Goal: Information Seeking & Learning: Check status

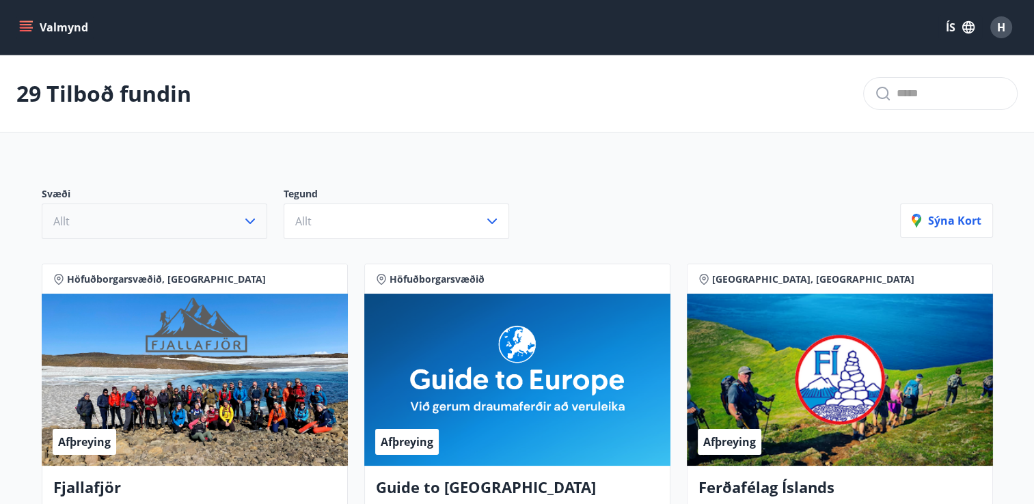
click at [249, 222] on icon "button" at bounding box center [250, 221] width 10 height 5
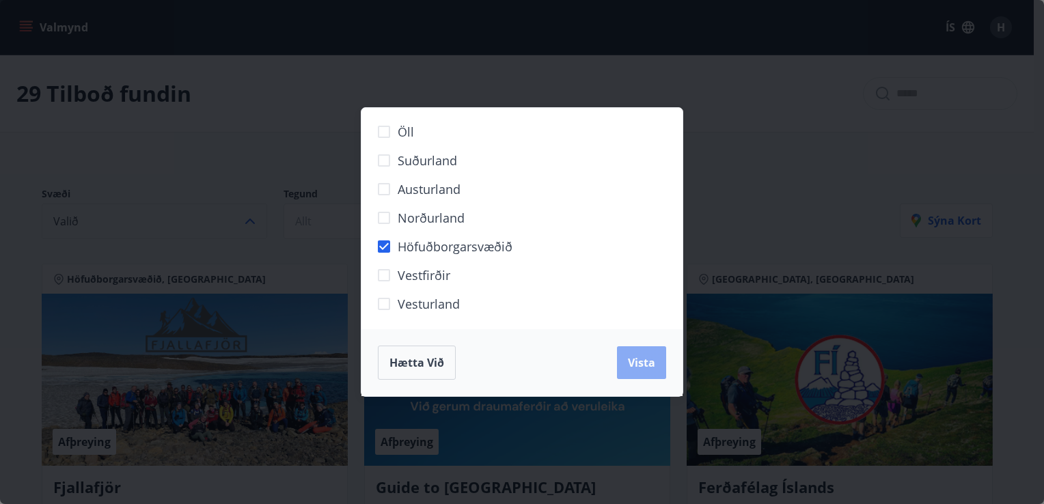
click at [633, 354] on button "Vista" at bounding box center [641, 362] width 49 height 33
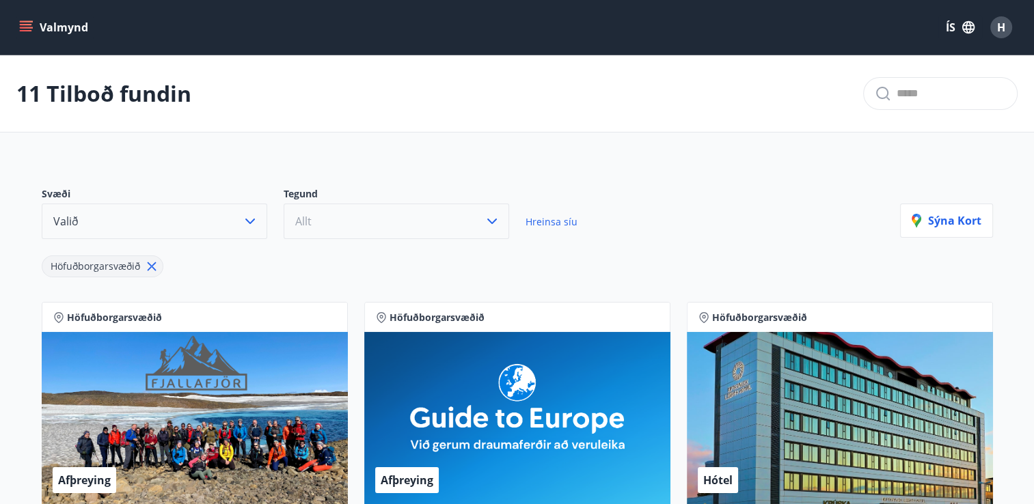
click at [486, 213] on icon "button" at bounding box center [492, 221] width 16 height 16
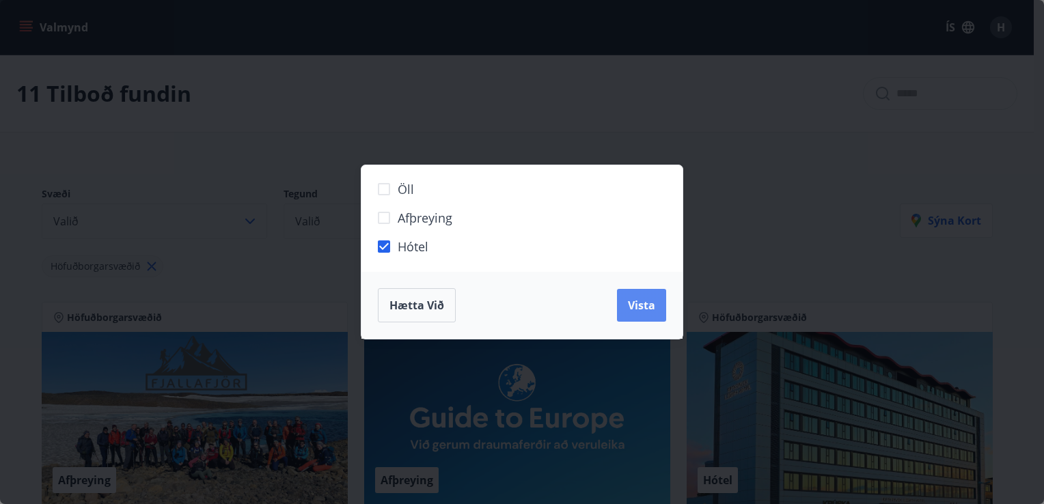
click at [629, 305] on span "Vista" at bounding box center [641, 305] width 27 height 15
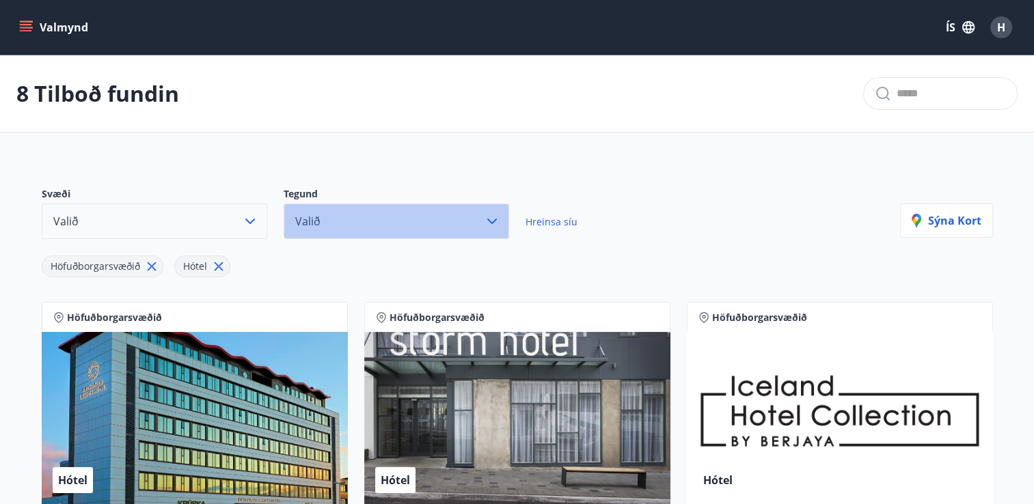
click at [492, 220] on icon "button" at bounding box center [492, 221] width 16 height 16
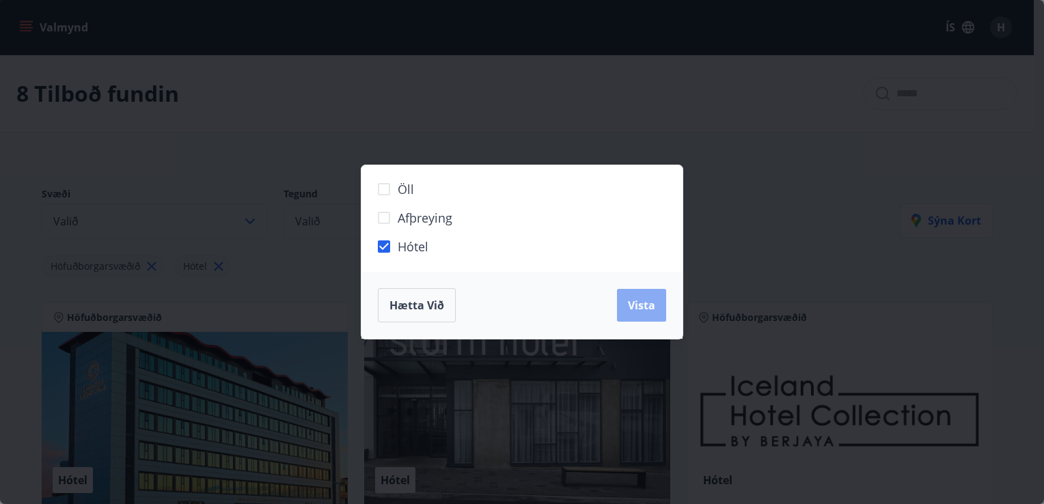
click at [641, 305] on span "Vista" at bounding box center [641, 305] width 27 height 15
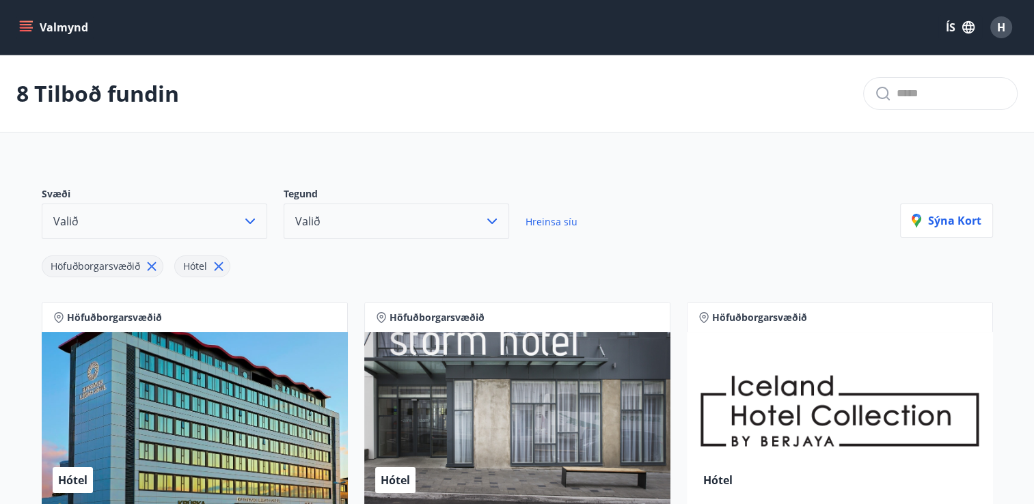
click at [193, 404] on div "Hótel" at bounding box center [195, 418] width 306 height 172
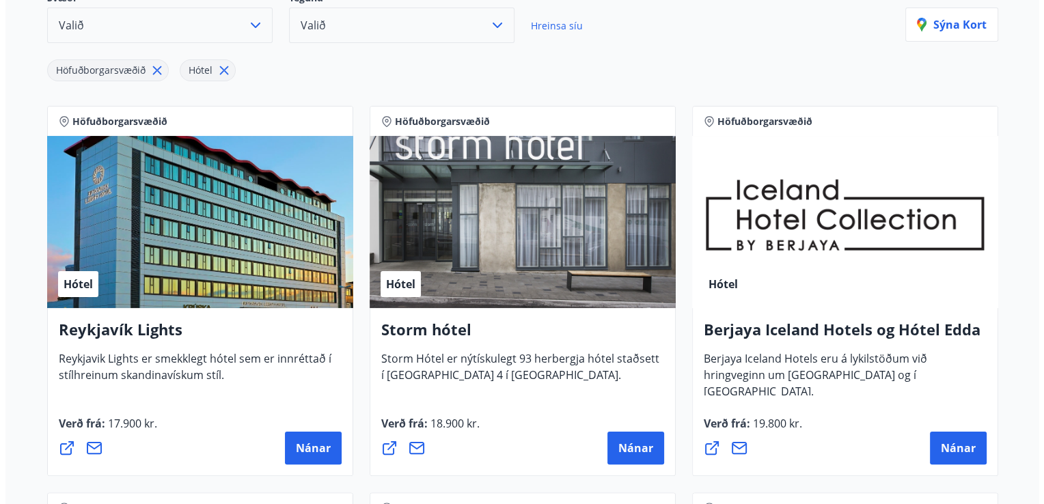
scroll to position [210, 0]
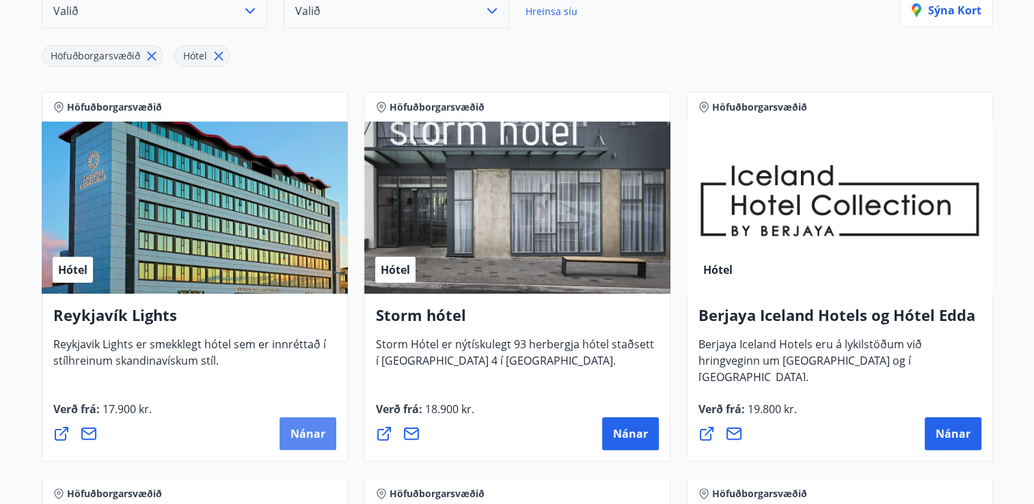
click at [298, 431] on span "Nánar" at bounding box center [307, 433] width 35 height 15
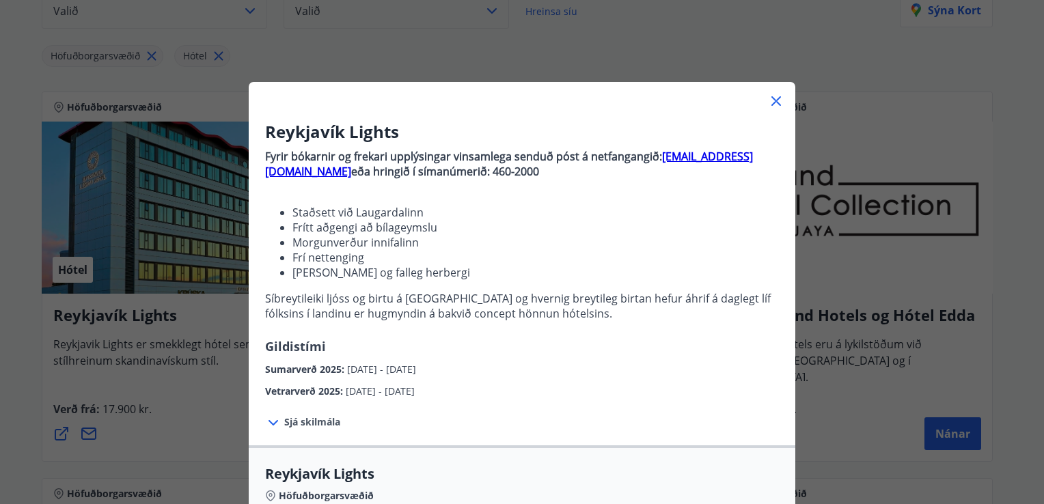
click at [265, 422] on icon at bounding box center [273, 423] width 16 height 16
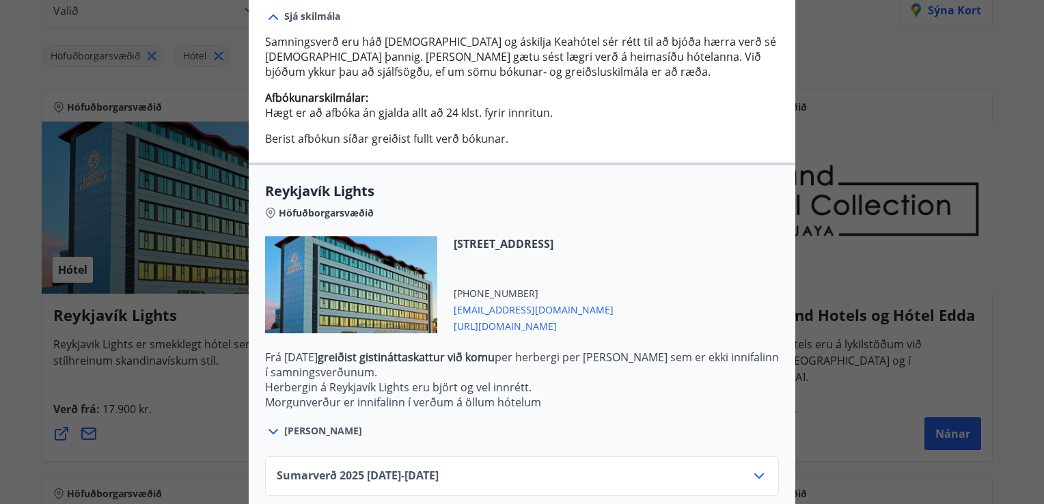
scroll to position [479, 0]
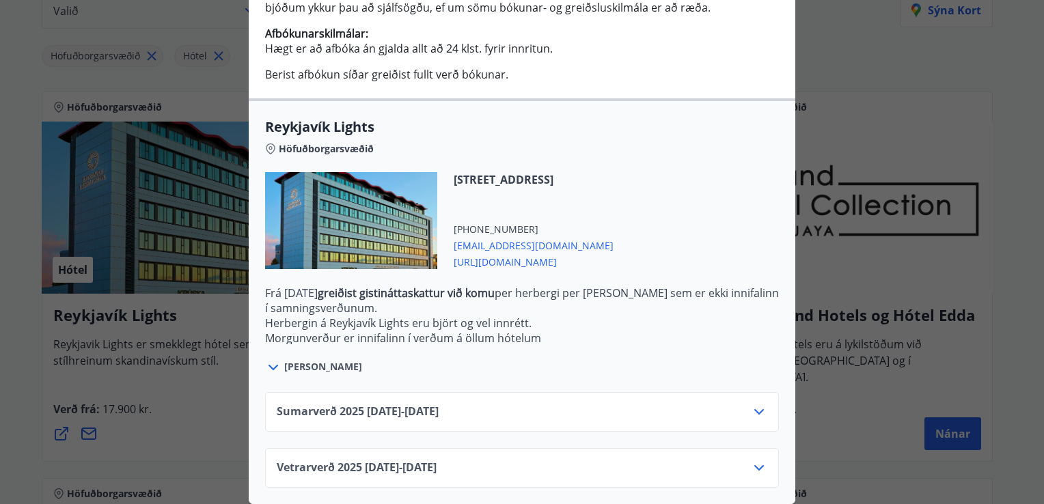
click at [752, 460] on icon at bounding box center [759, 468] width 16 height 16
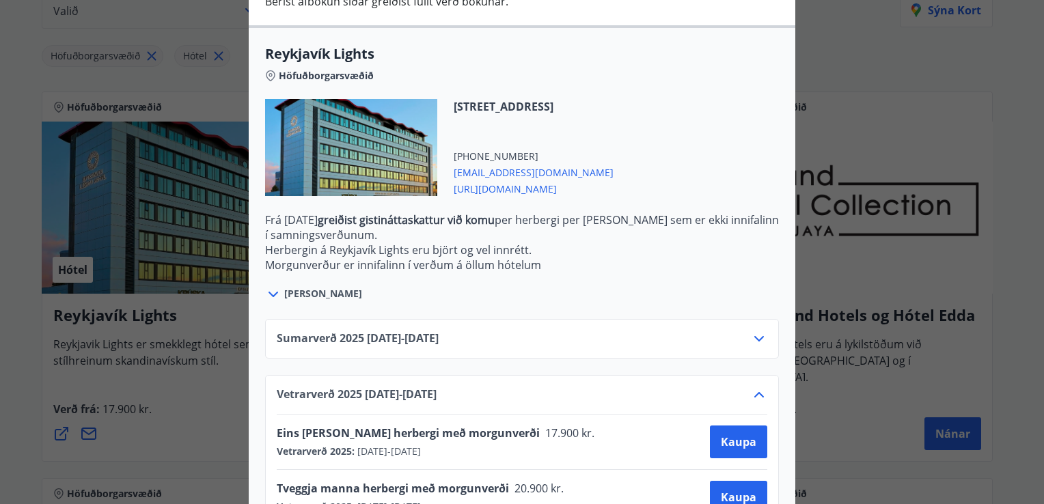
scroll to position [590, 0]
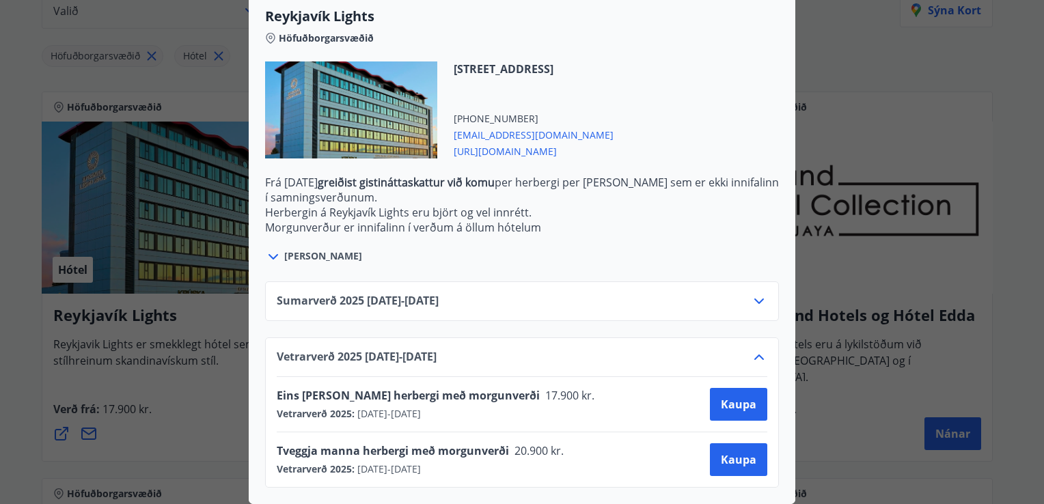
click at [267, 249] on icon at bounding box center [273, 257] width 16 height 16
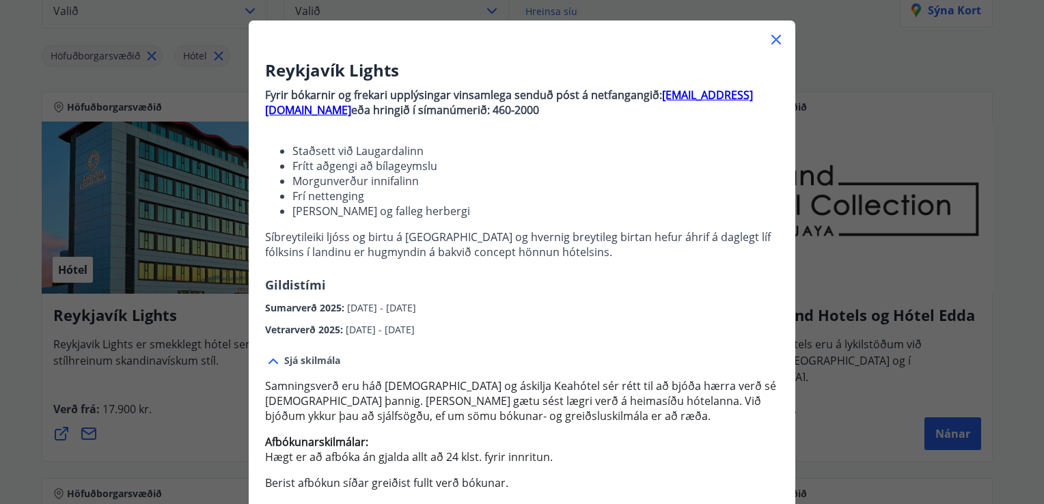
scroll to position [27, 0]
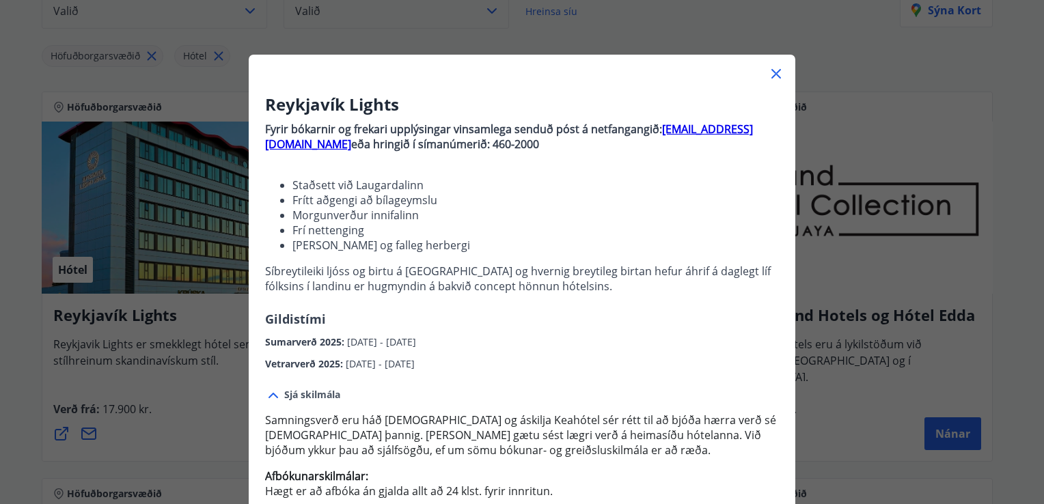
click at [771, 71] on icon at bounding box center [776, 74] width 16 height 16
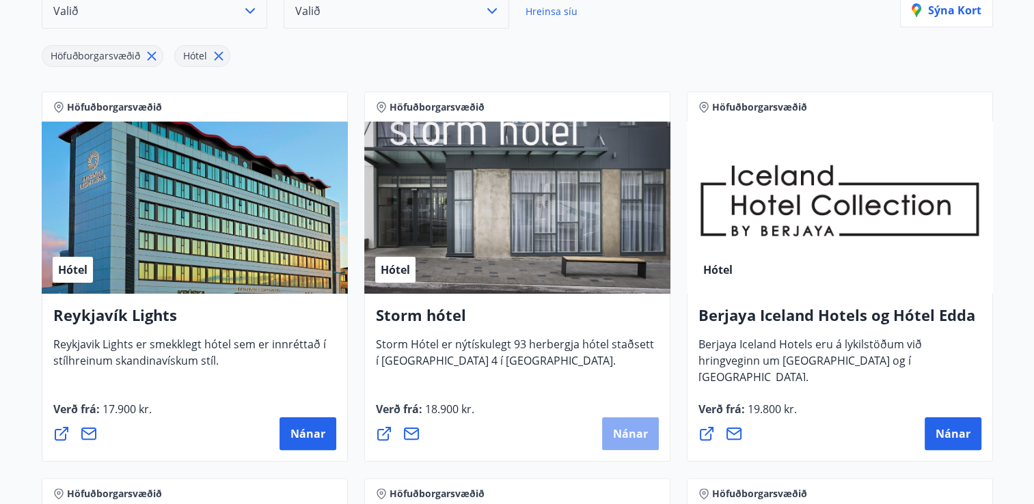
click at [617, 422] on button "Nánar" at bounding box center [630, 434] width 57 height 33
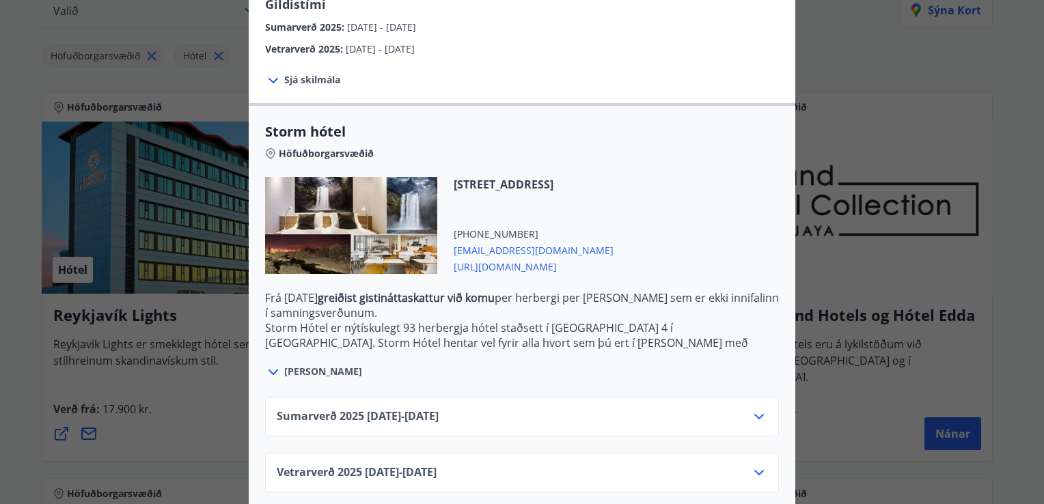
scroll to position [259, 0]
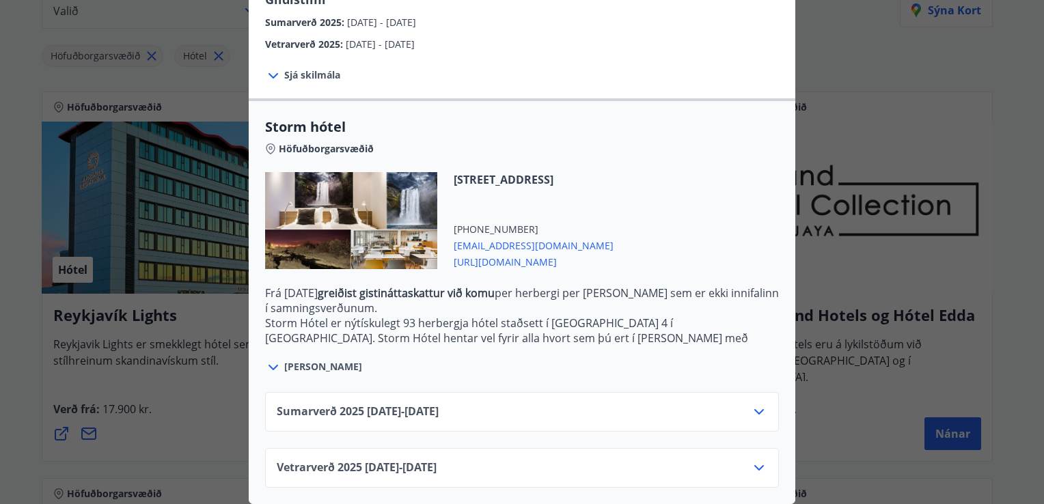
click at [754, 465] on icon at bounding box center [759, 467] width 10 height 5
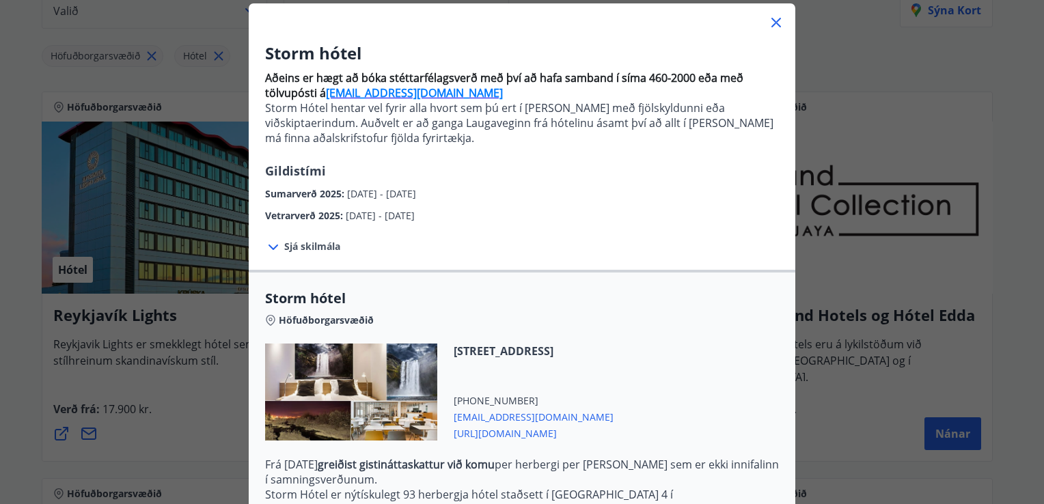
scroll to position [74, 0]
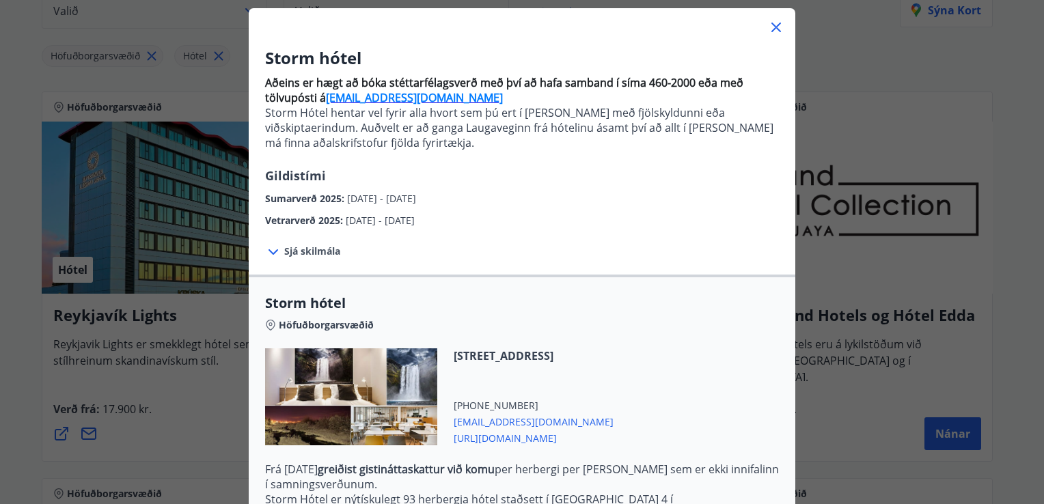
click at [772, 25] on icon at bounding box center [777, 28] width 10 height 10
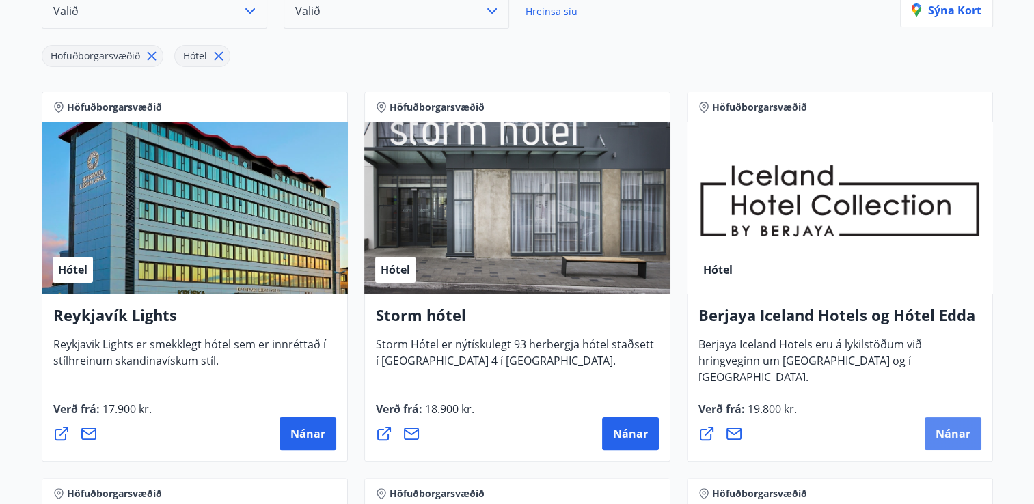
click at [944, 435] on span "Nánar" at bounding box center [953, 433] width 35 height 15
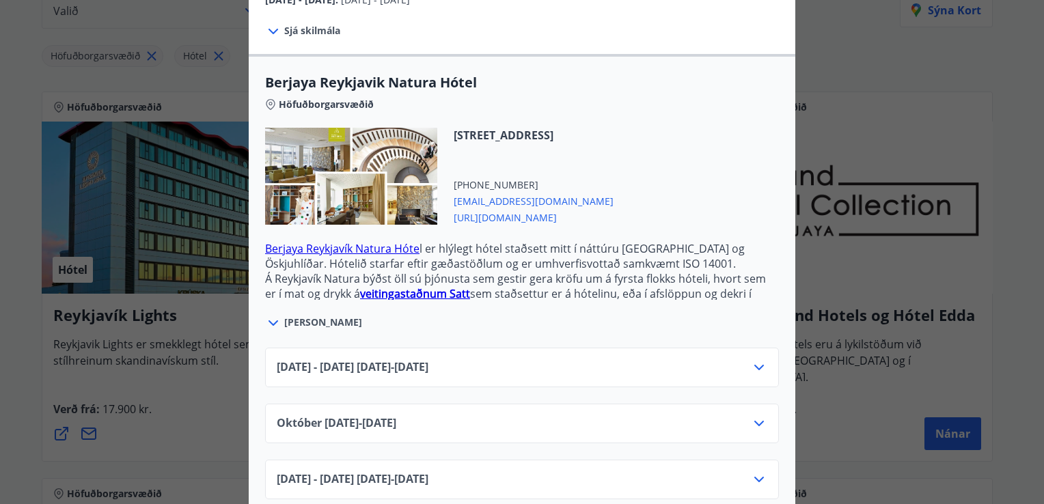
scroll to position [322, 0]
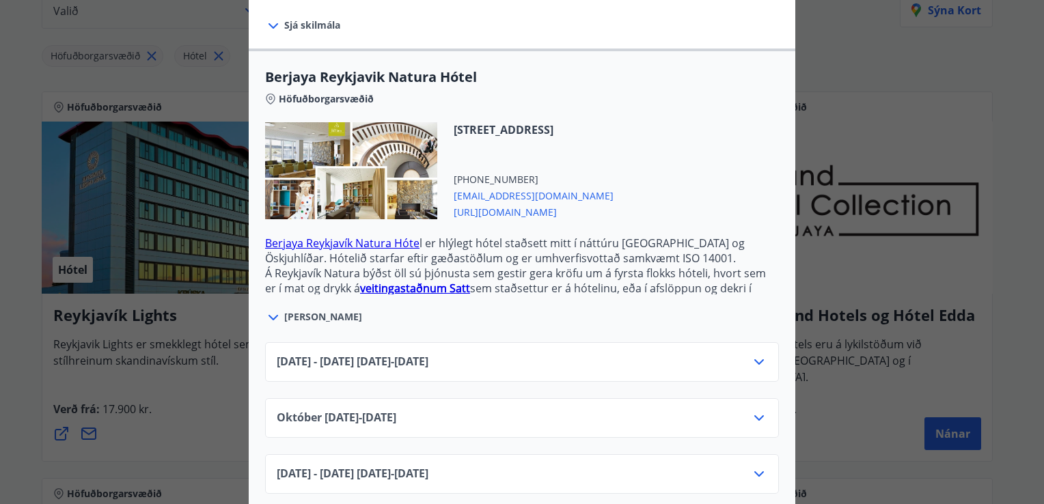
click at [752, 410] on icon at bounding box center [759, 418] width 16 height 16
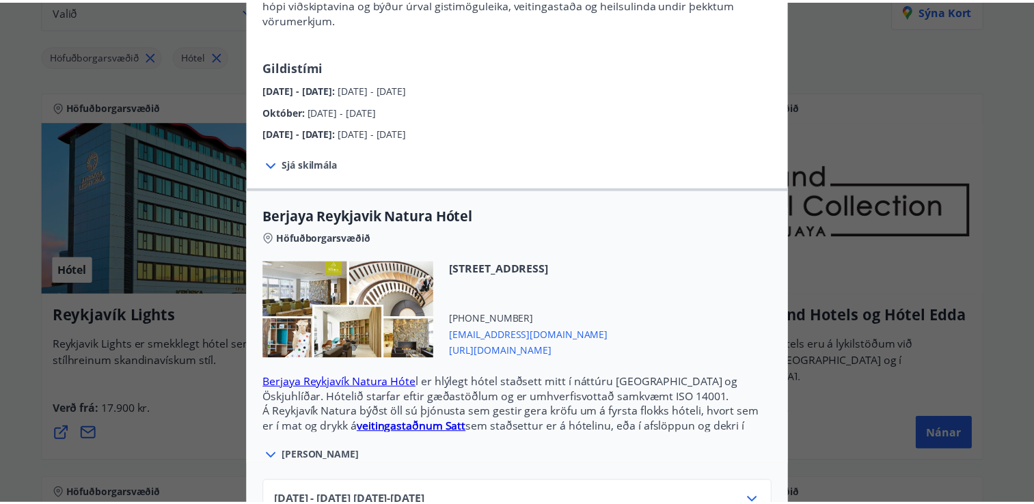
scroll to position [0, 0]
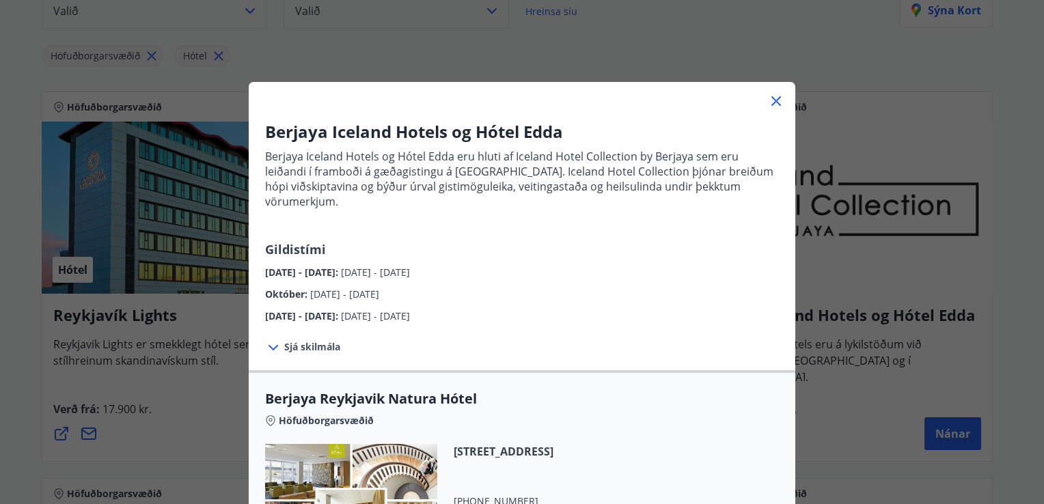
click at [269, 345] on icon at bounding box center [274, 347] width 10 height 5
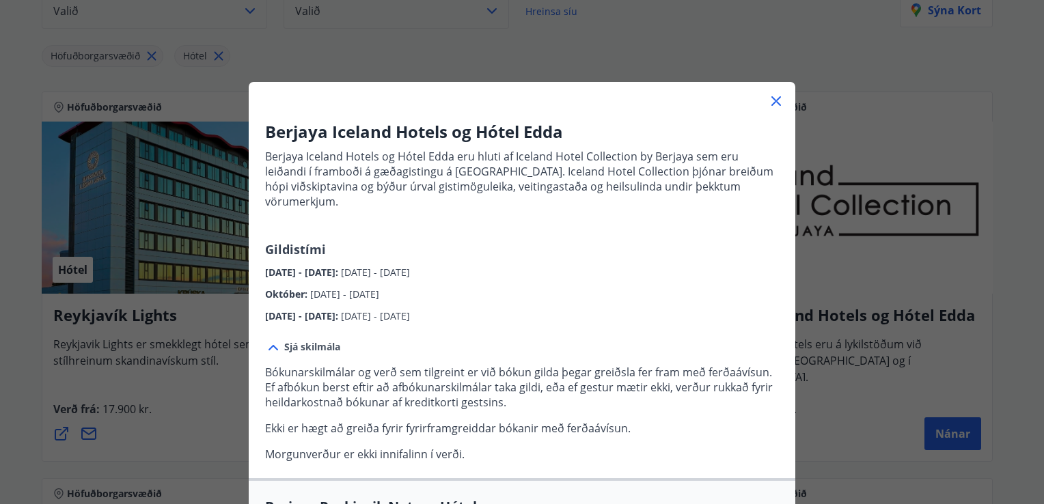
click at [776, 101] on icon at bounding box center [777, 101] width 2 height 2
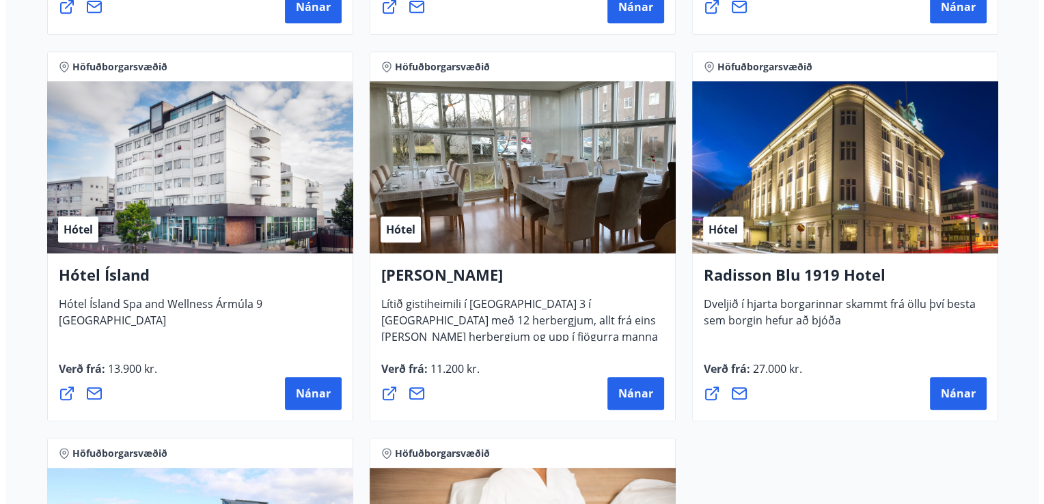
scroll to position [653, 0]
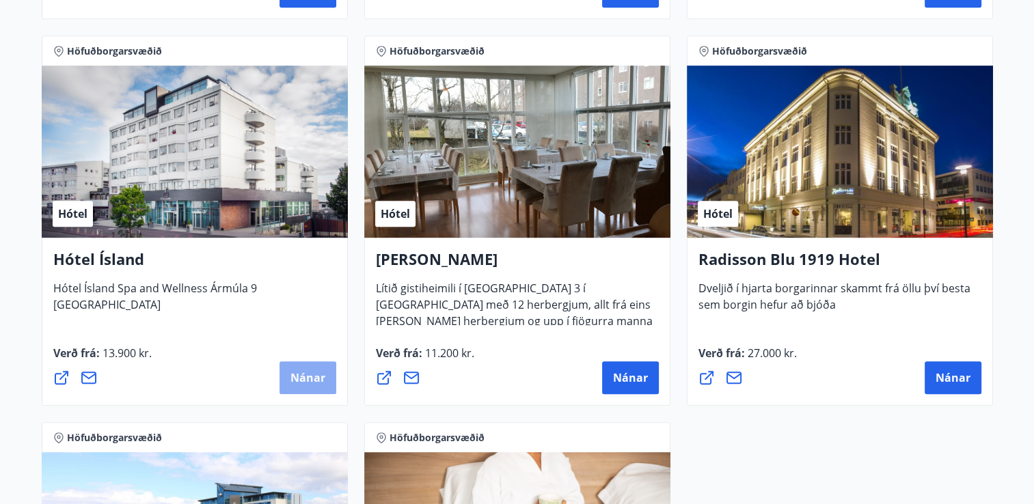
click at [304, 375] on span "Nánar" at bounding box center [307, 377] width 35 height 15
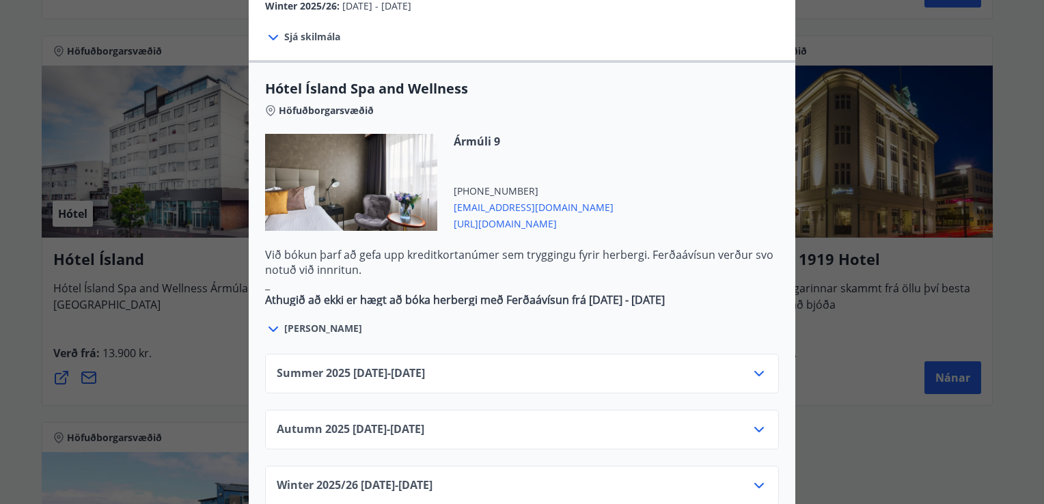
scroll to position [719, 0]
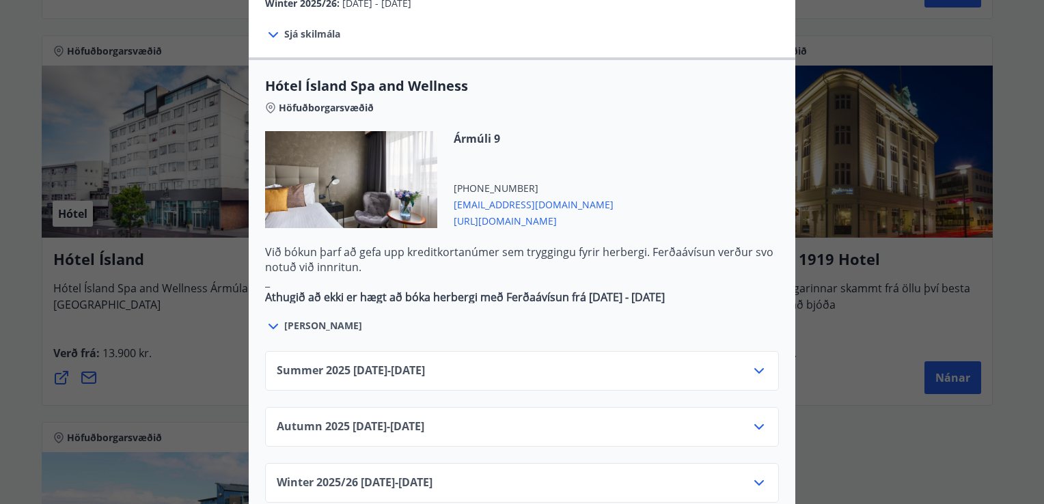
click at [265, 318] on icon at bounding box center [273, 326] width 16 height 16
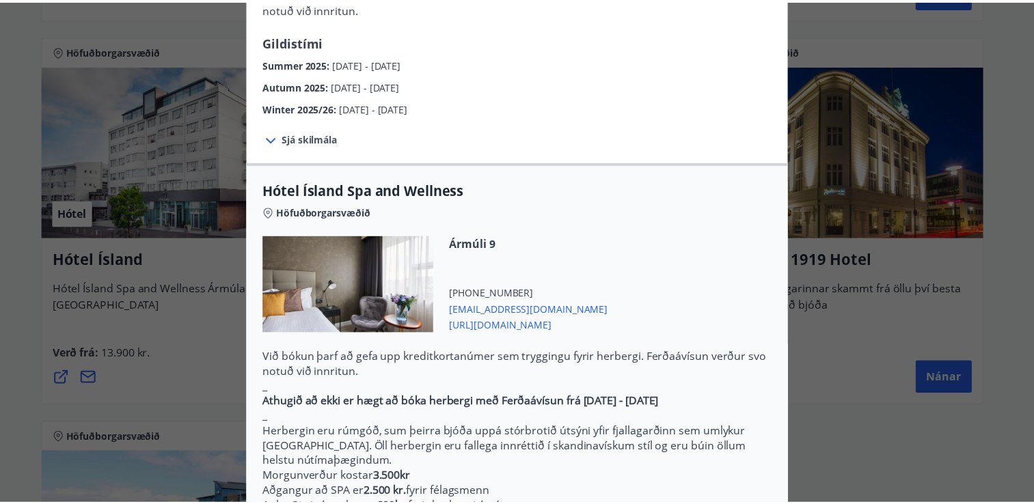
scroll to position [0, 0]
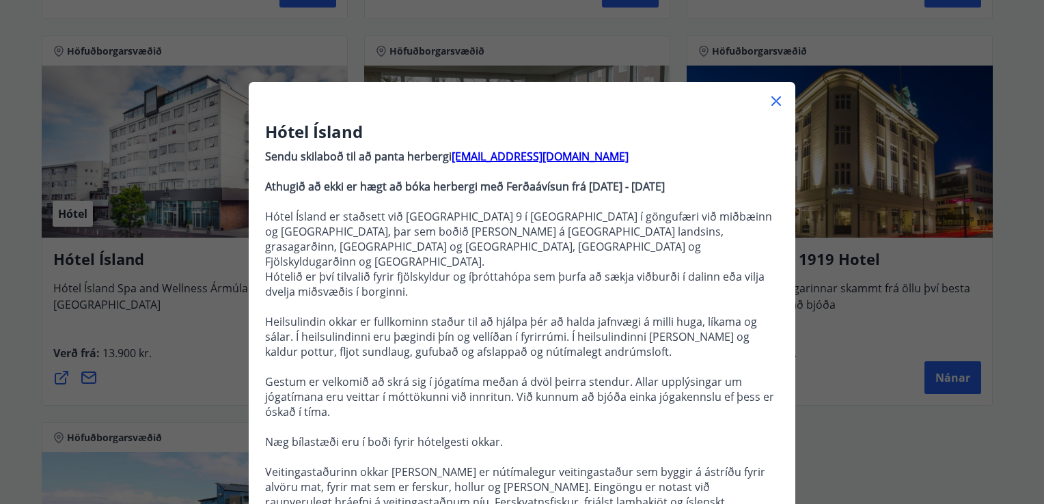
click at [771, 98] on icon at bounding box center [776, 101] width 16 height 16
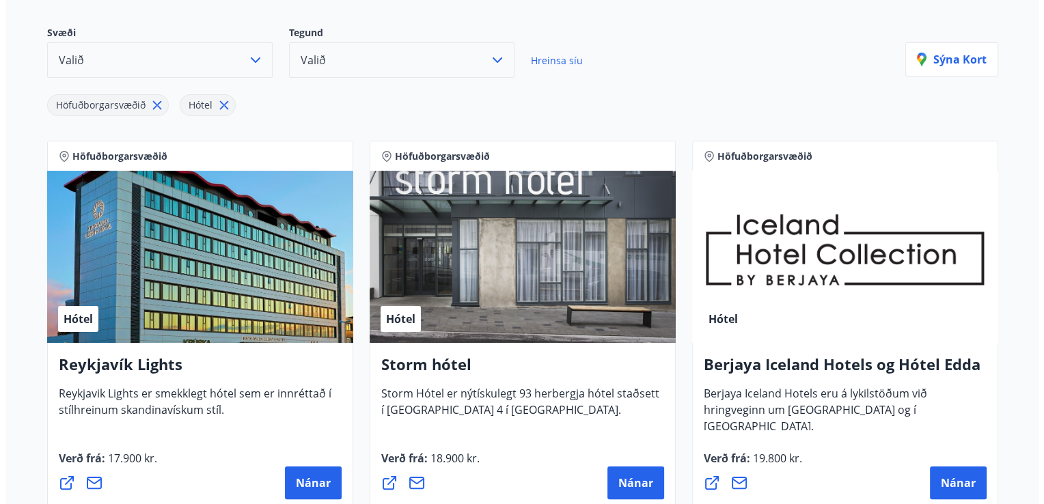
scroll to position [182, 0]
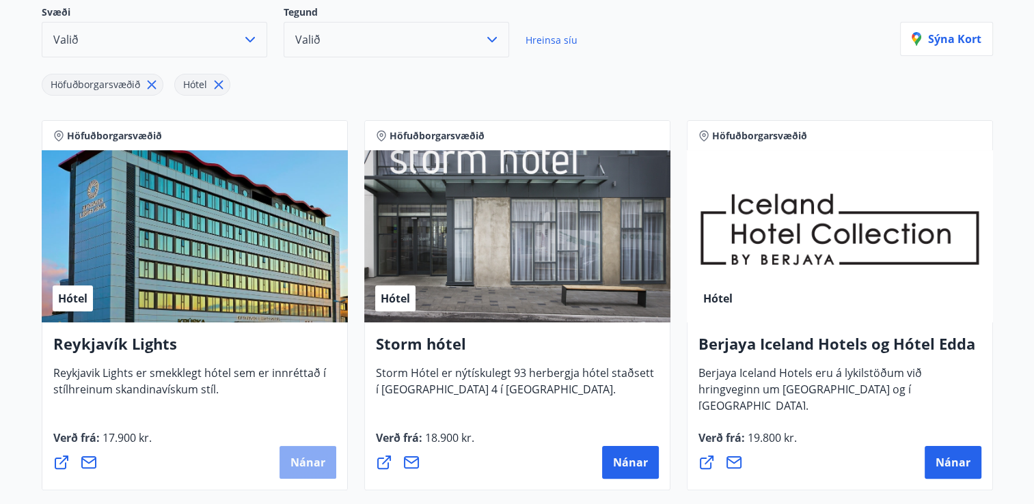
click at [303, 461] on span "Nánar" at bounding box center [307, 462] width 35 height 15
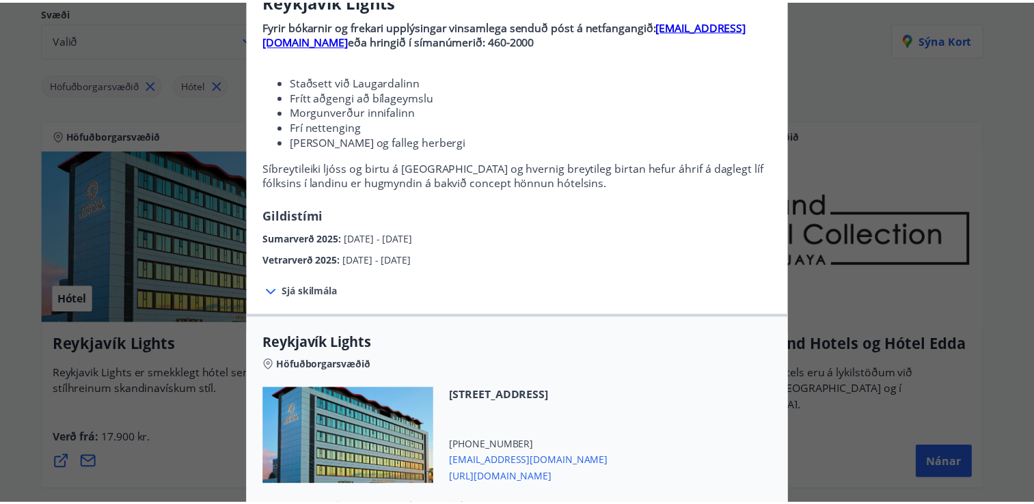
scroll to position [0, 0]
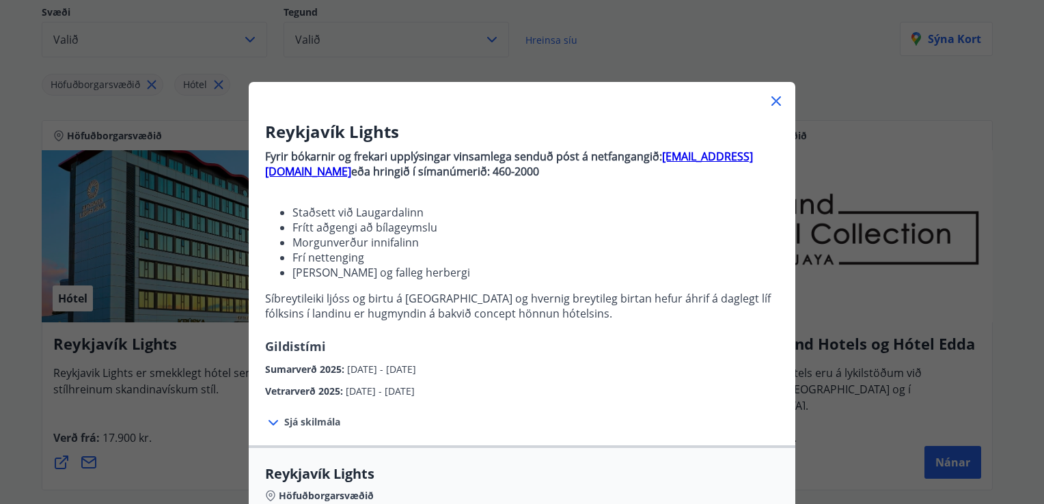
click at [772, 102] on icon at bounding box center [777, 101] width 10 height 10
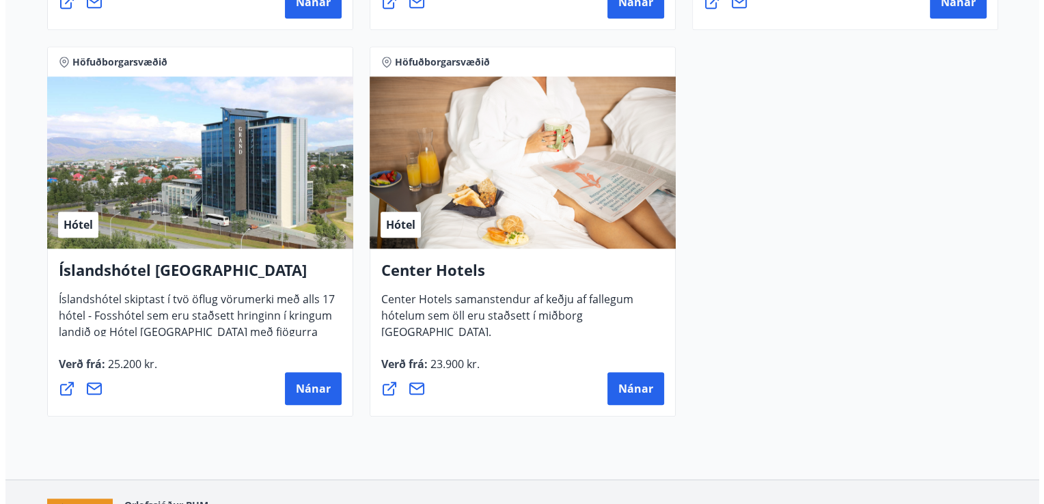
scroll to position [1033, 0]
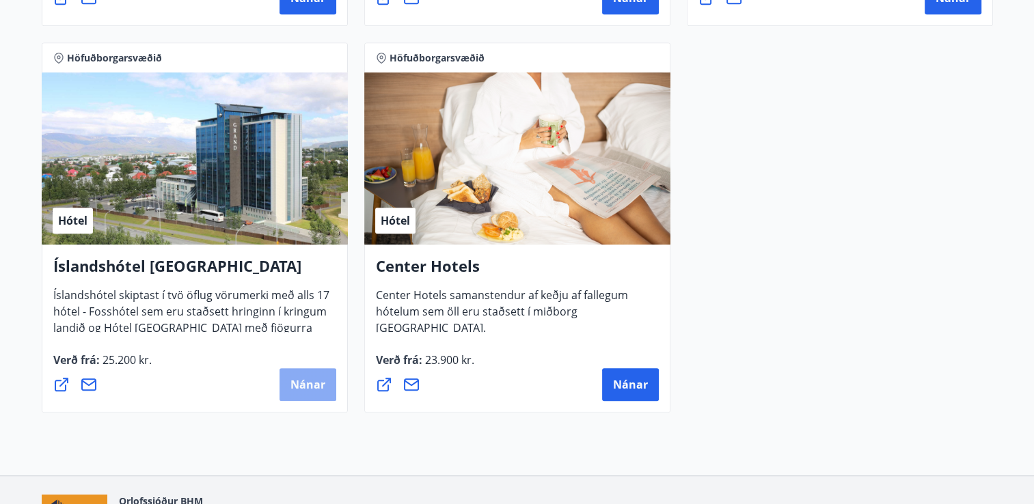
click at [308, 394] on button "Nánar" at bounding box center [308, 384] width 57 height 33
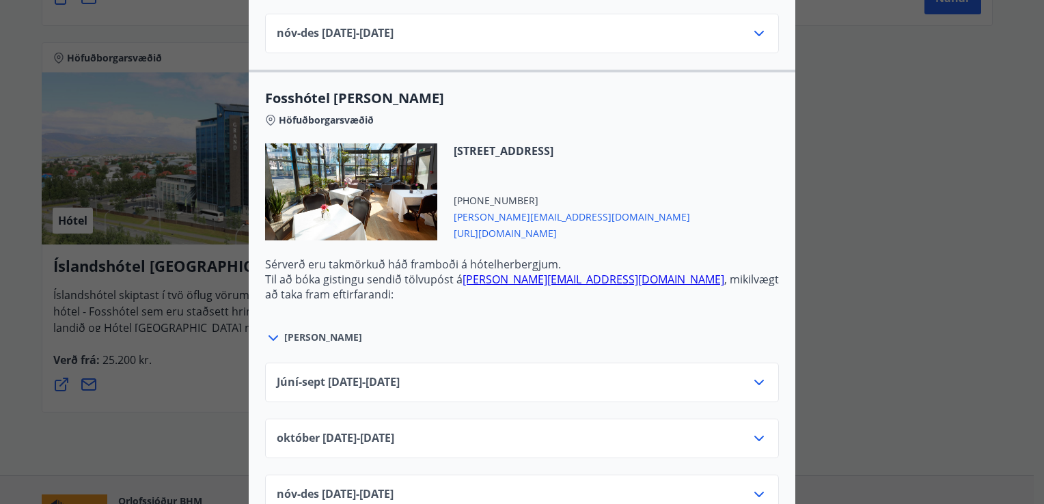
scroll to position [2704, 0]
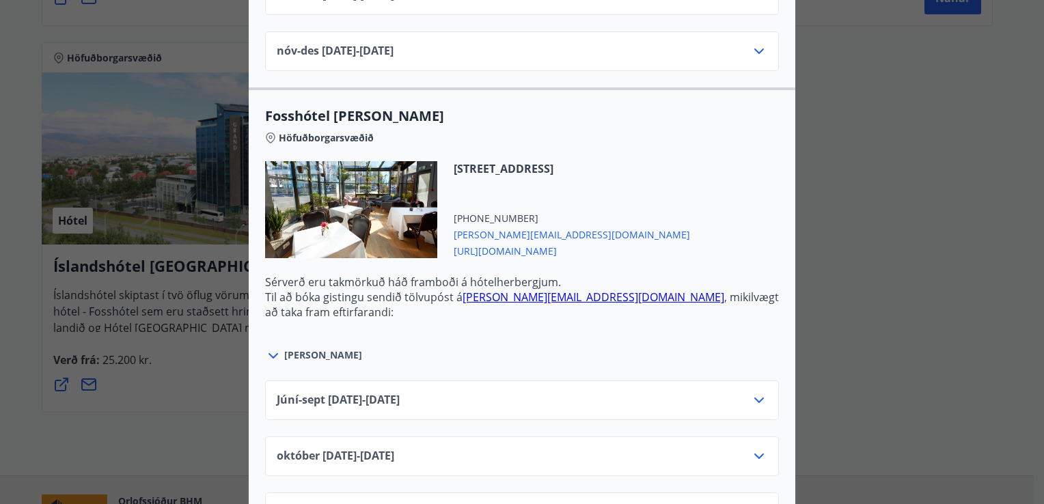
click at [269, 348] on icon at bounding box center [273, 356] width 16 height 16
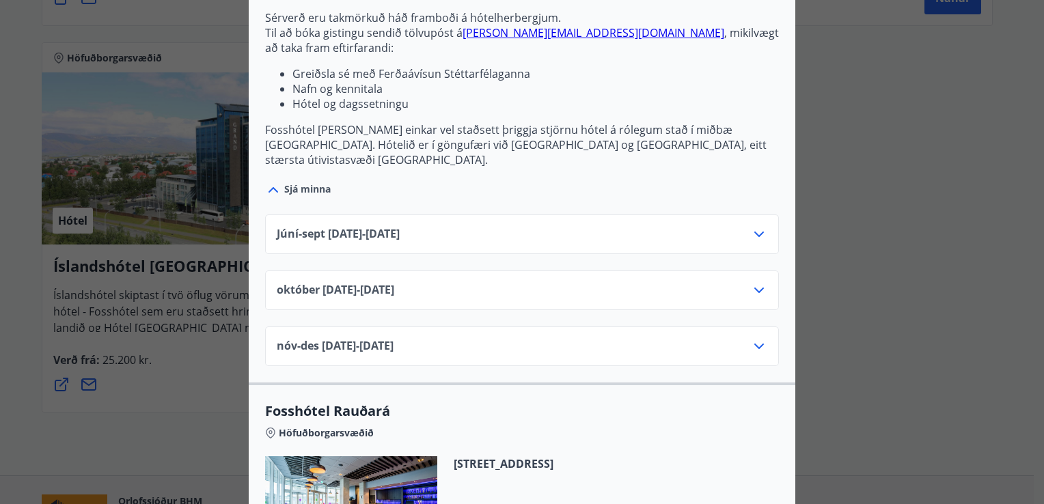
scroll to position [2973, 0]
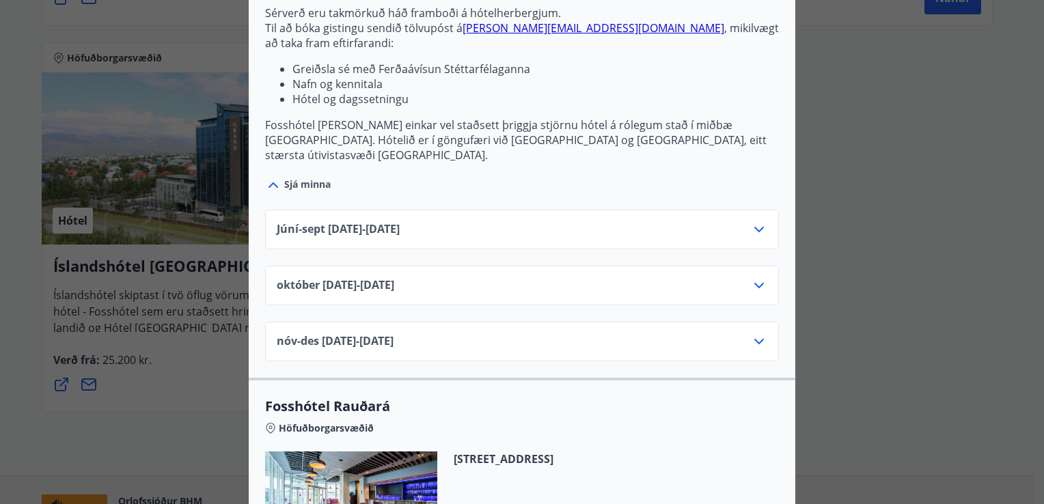
click at [751, 277] on icon at bounding box center [759, 285] width 16 height 16
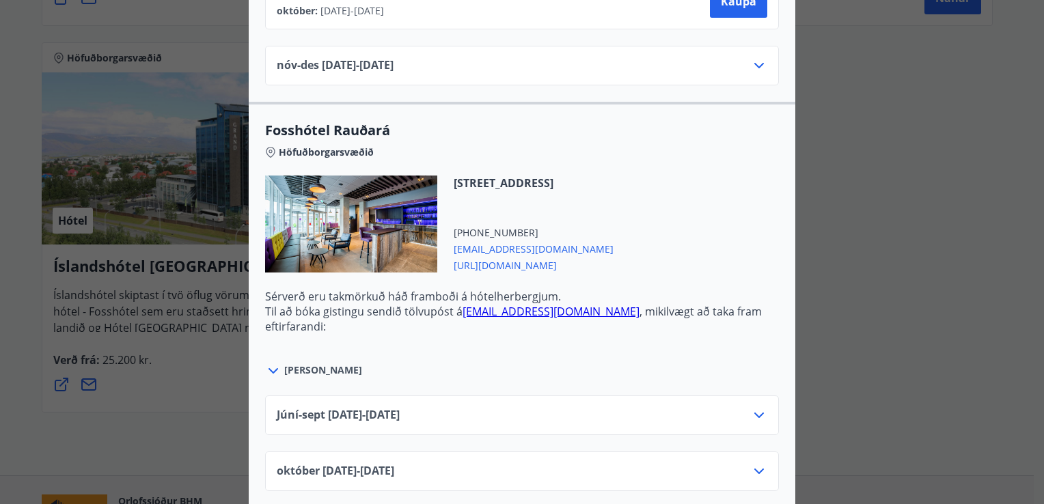
scroll to position [3336, 0]
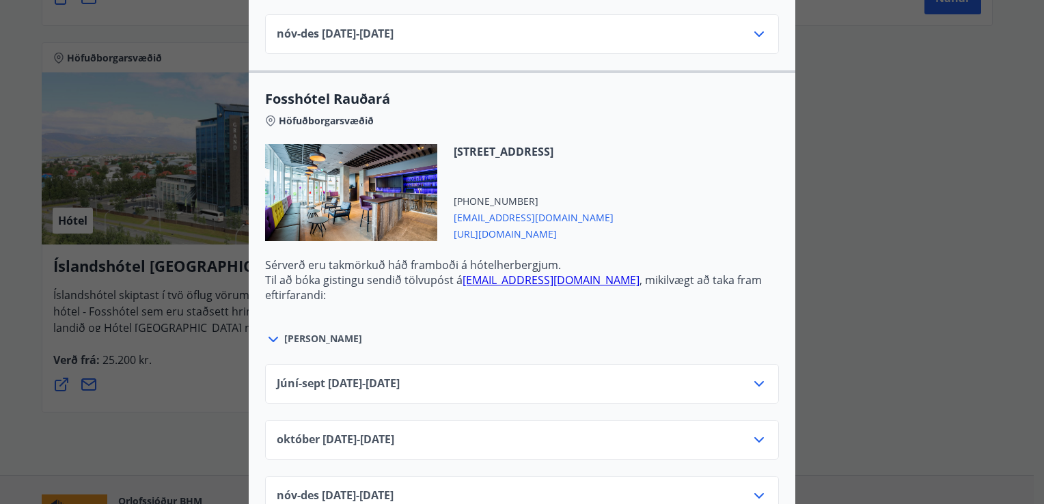
click at [265, 331] on icon at bounding box center [273, 339] width 16 height 16
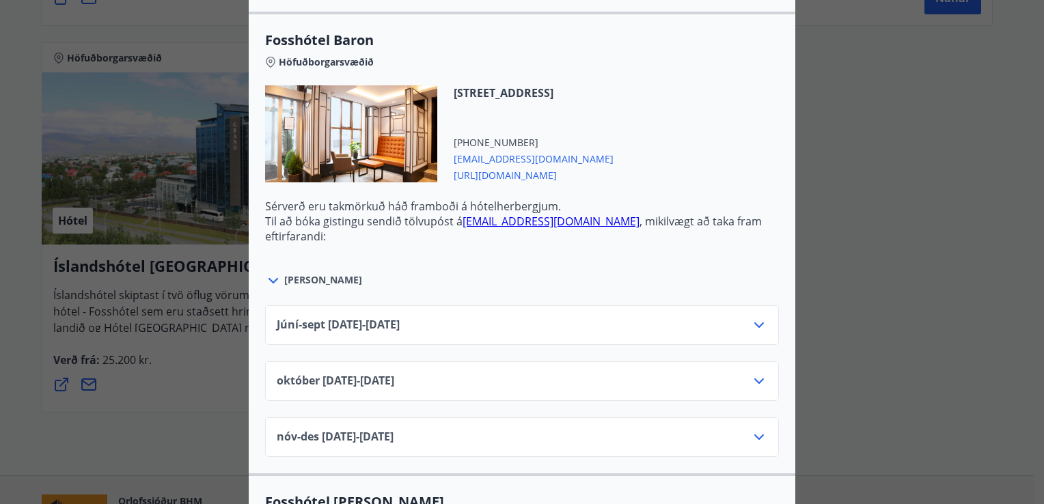
scroll to position [2300, 0]
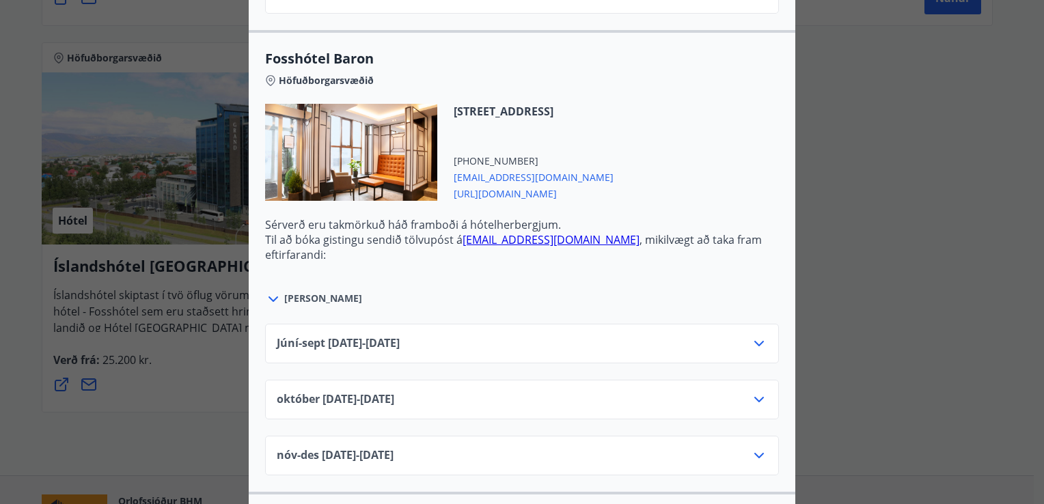
click at [754, 392] on icon at bounding box center [759, 400] width 16 height 16
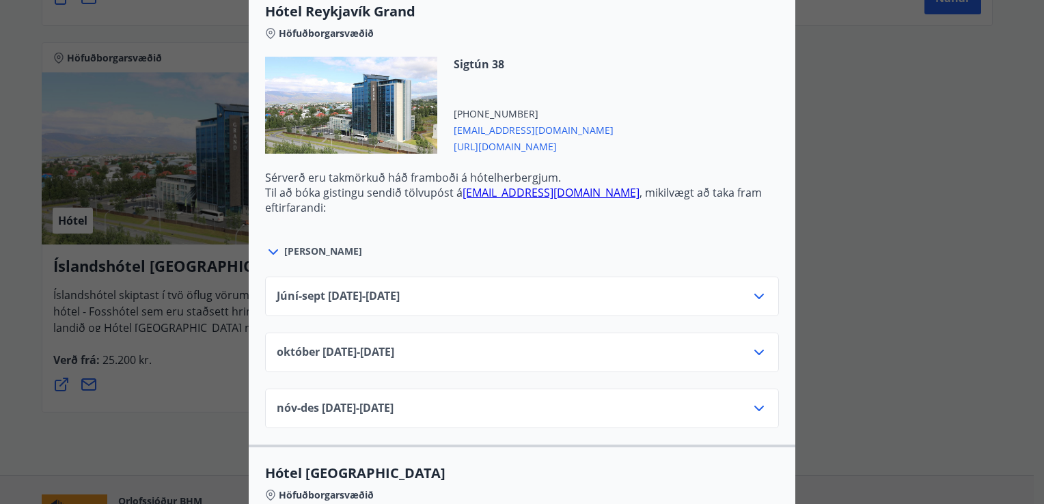
scroll to position [0, 0]
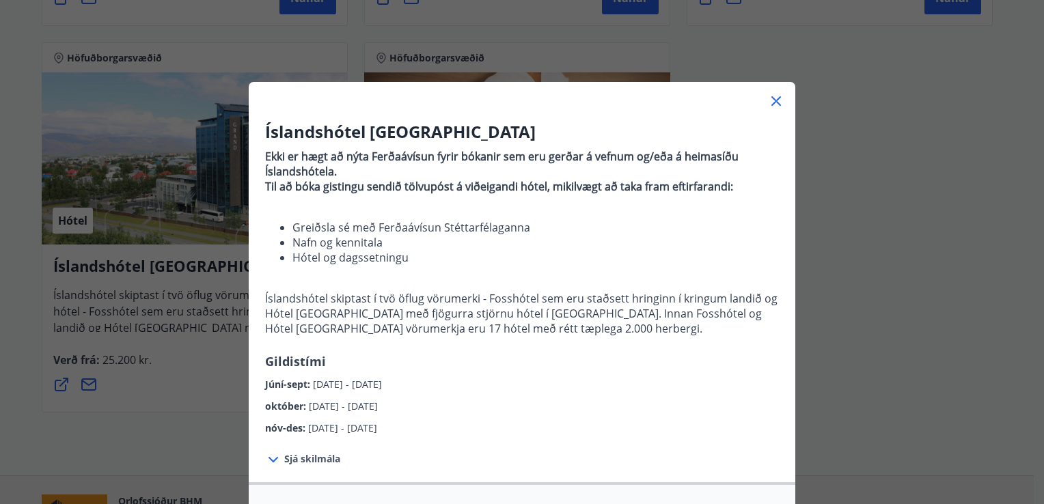
click at [768, 101] on icon at bounding box center [776, 101] width 16 height 16
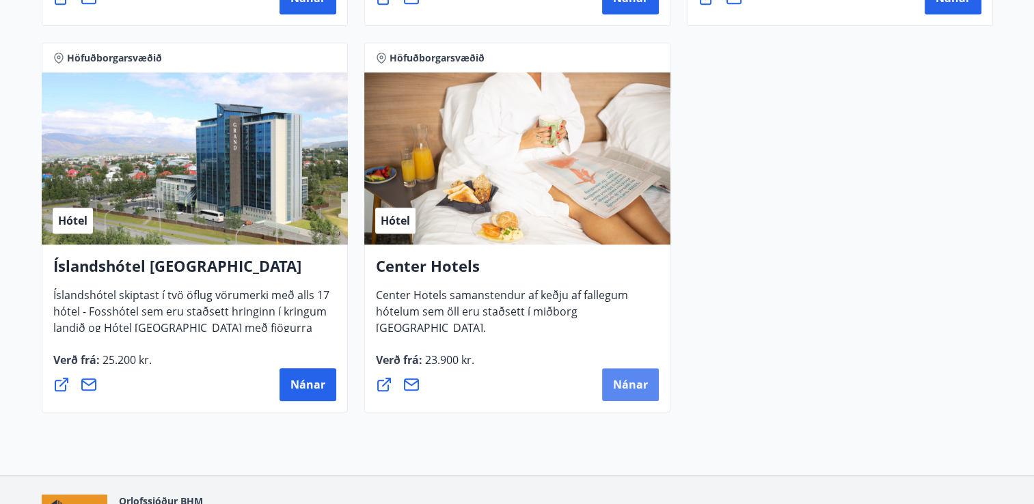
click at [629, 381] on span "Nánar" at bounding box center [630, 384] width 35 height 15
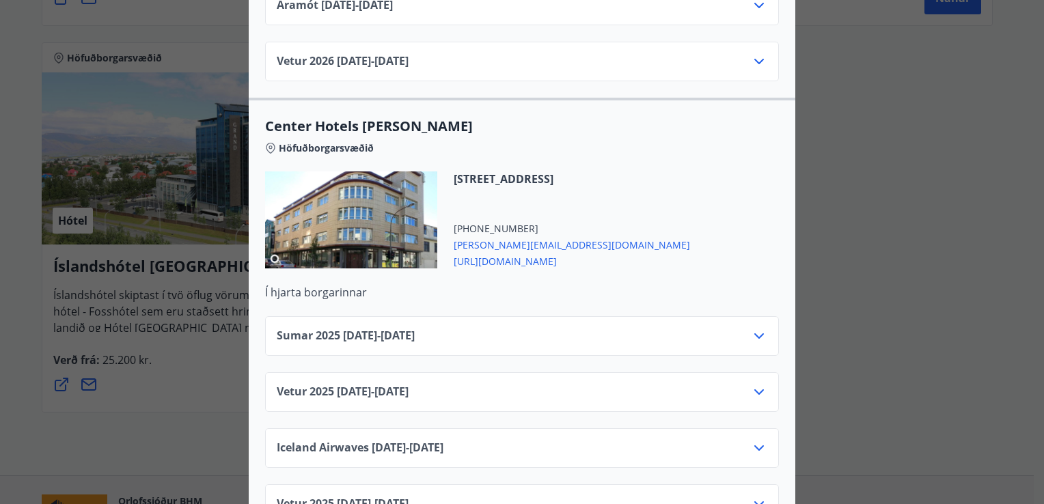
scroll to position [4488, 0]
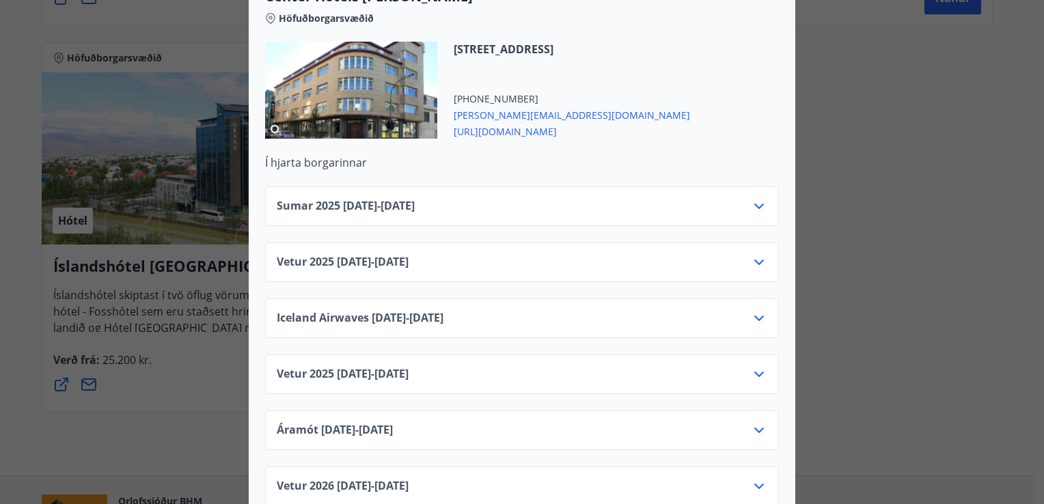
click at [753, 254] on icon at bounding box center [759, 262] width 16 height 16
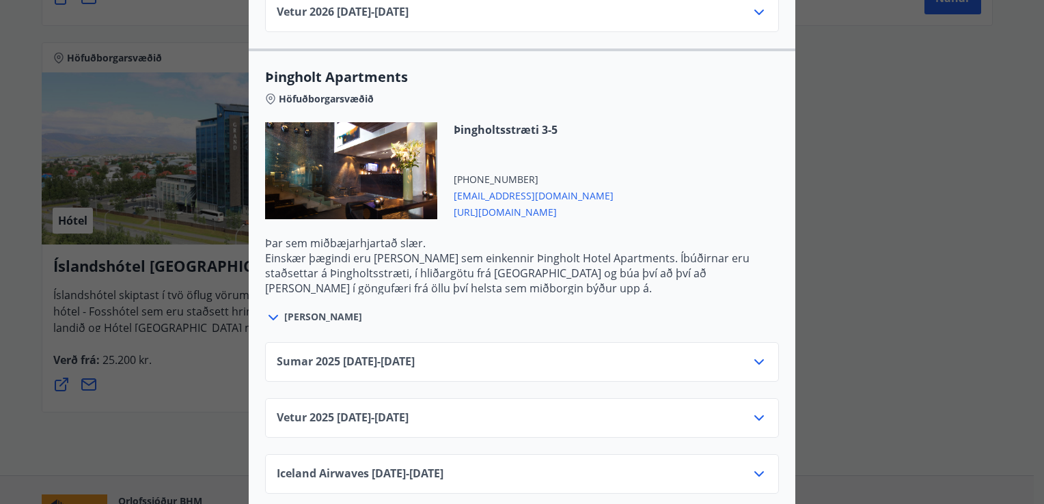
scroll to position [2751, 0]
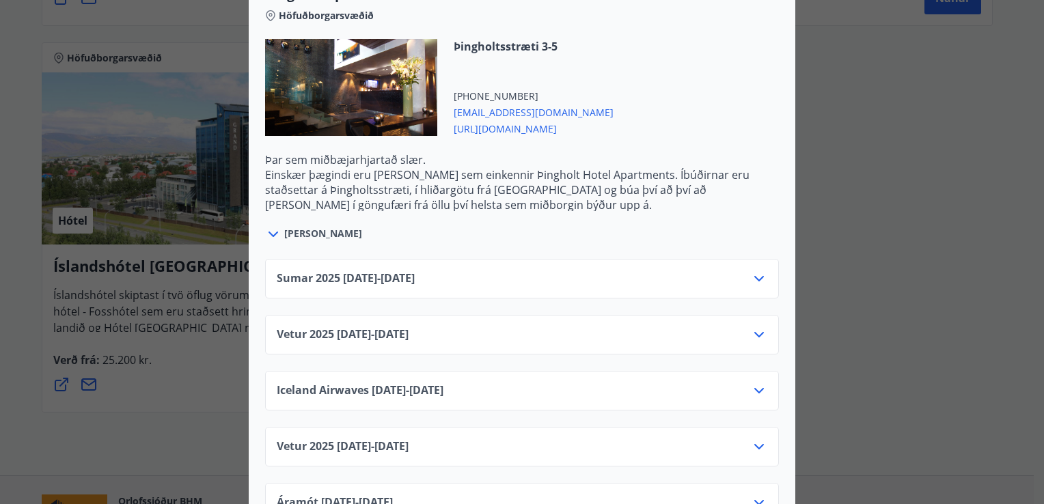
click at [752, 327] on icon at bounding box center [759, 335] width 16 height 16
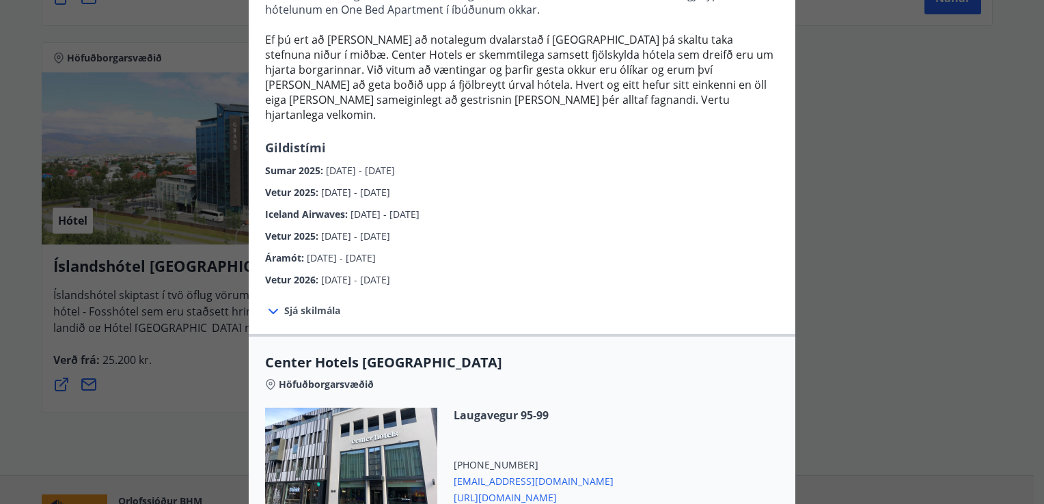
scroll to position [0, 0]
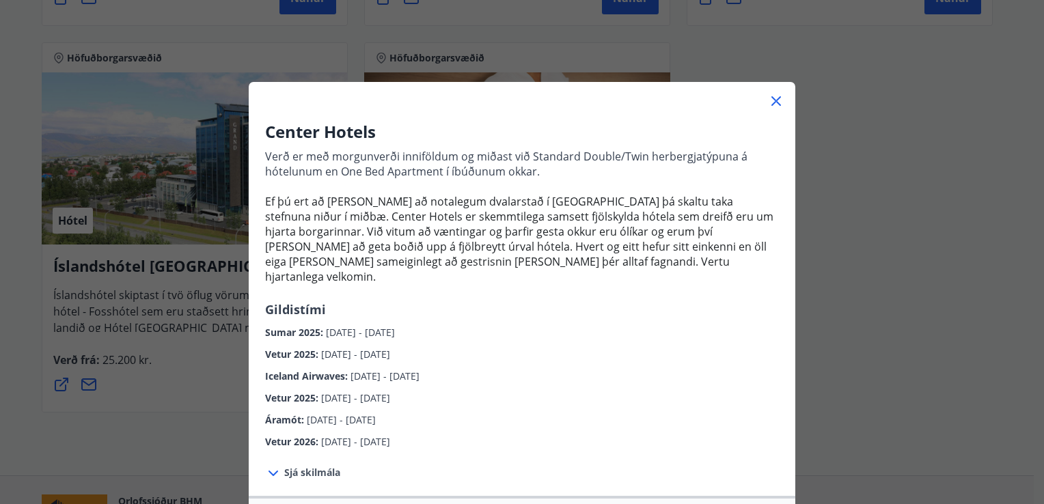
click at [772, 100] on icon at bounding box center [777, 101] width 10 height 10
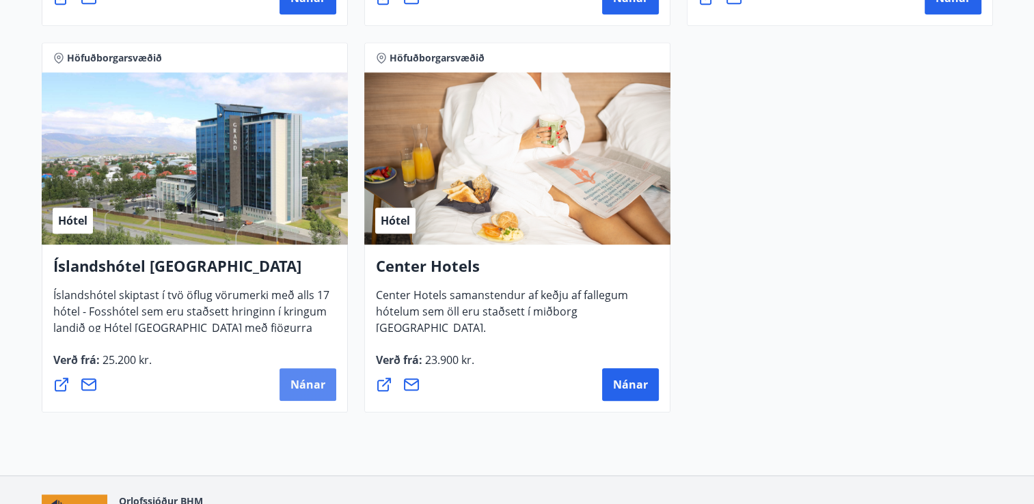
click at [299, 383] on span "Nánar" at bounding box center [307, 384] width 35 height 15
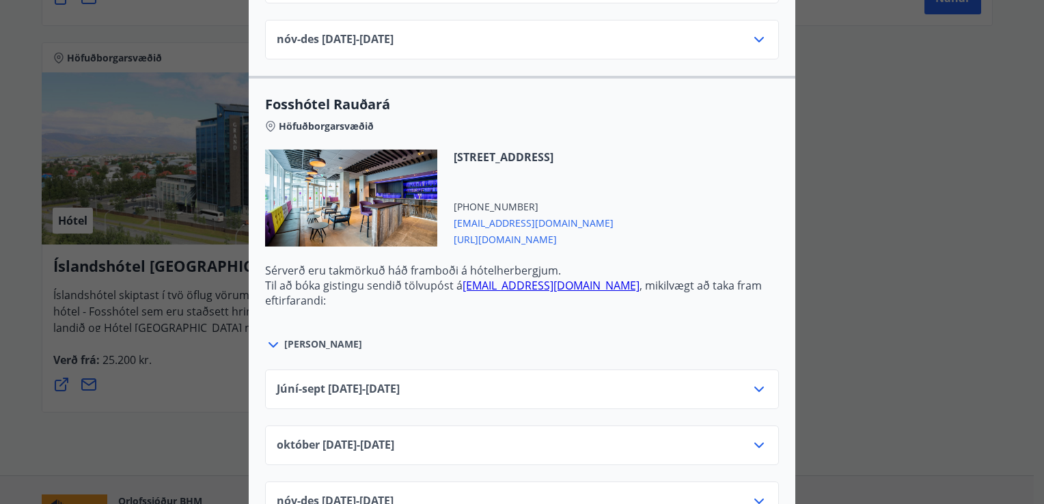
scroll to position [3213, 0]
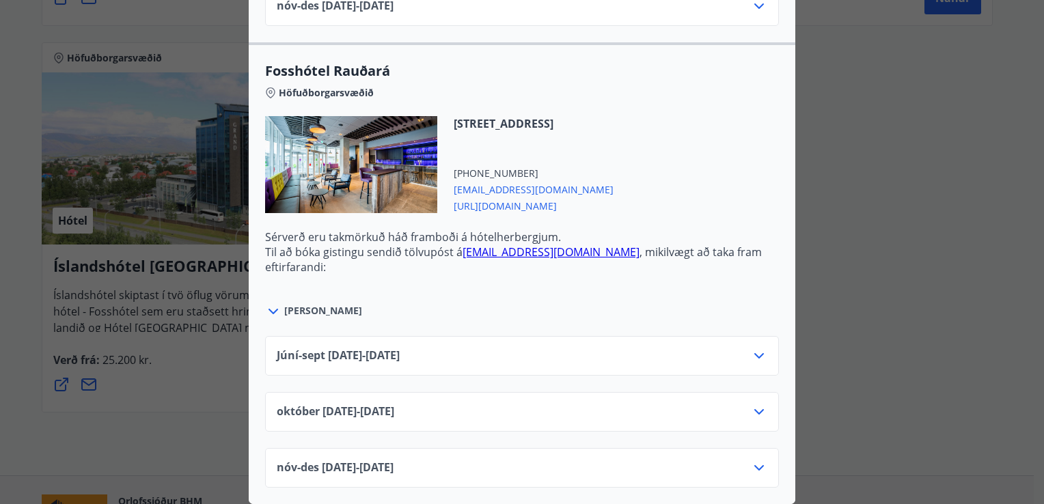
click at [269, 309] on icon at bounding box center [274, 311] width 10 height 5
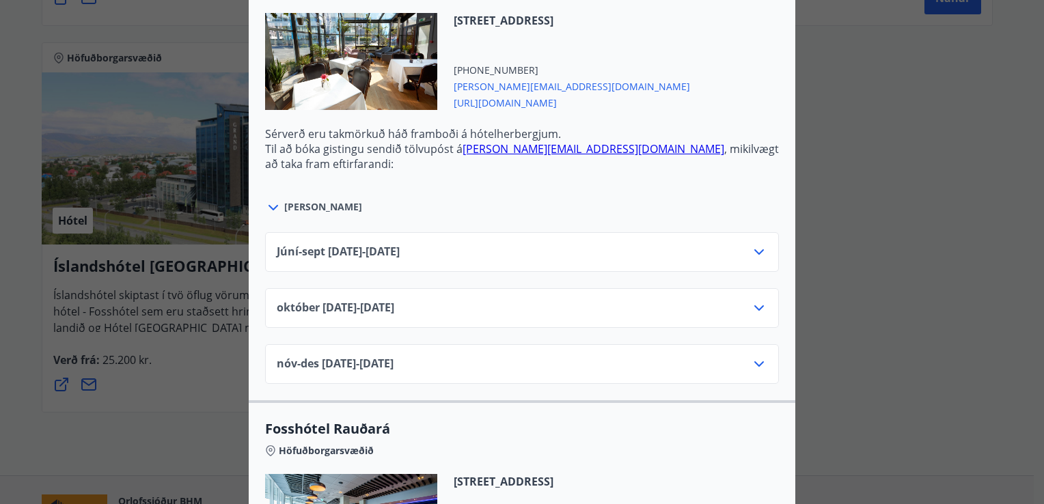
scroll to position [2821, 0]
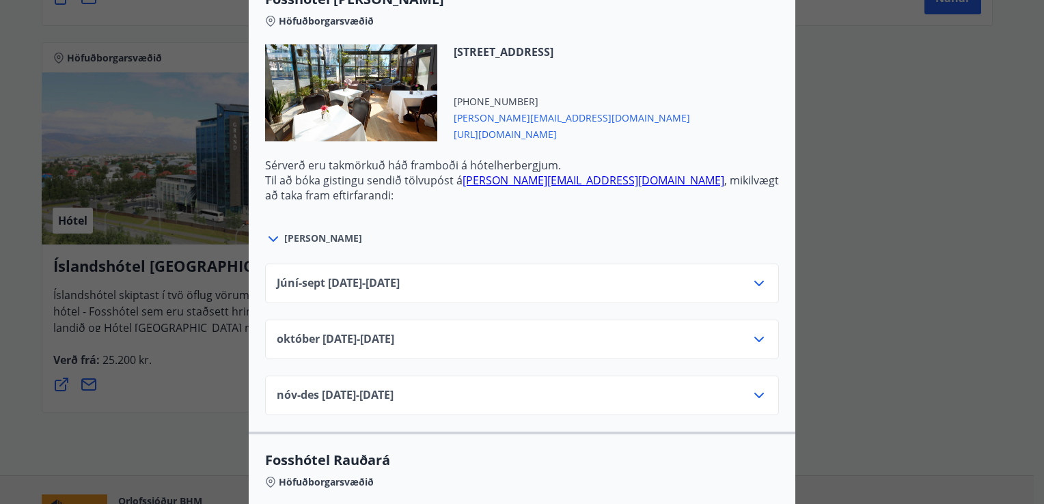
click at [753, 331] on icon at bounding box center [759, 339] width 16 height 16
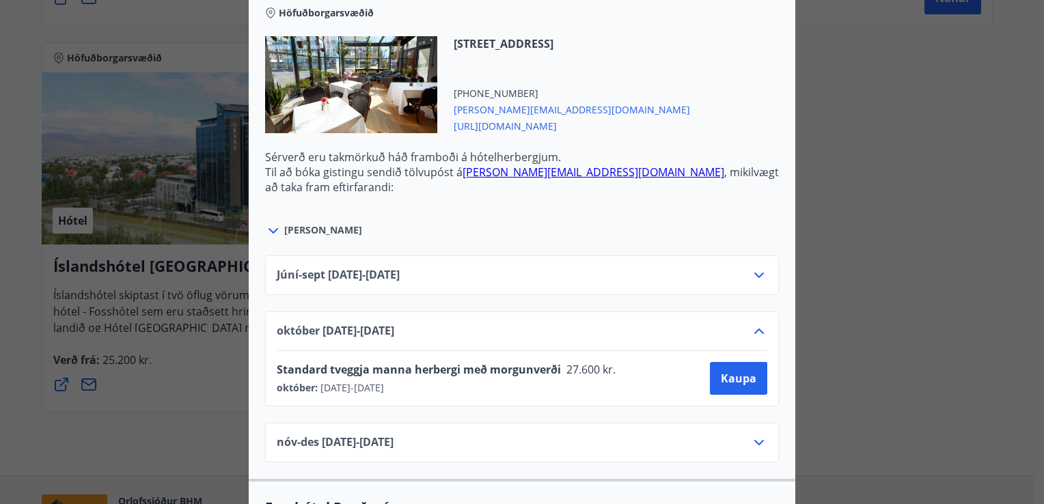
scroll to position [2775, 0]
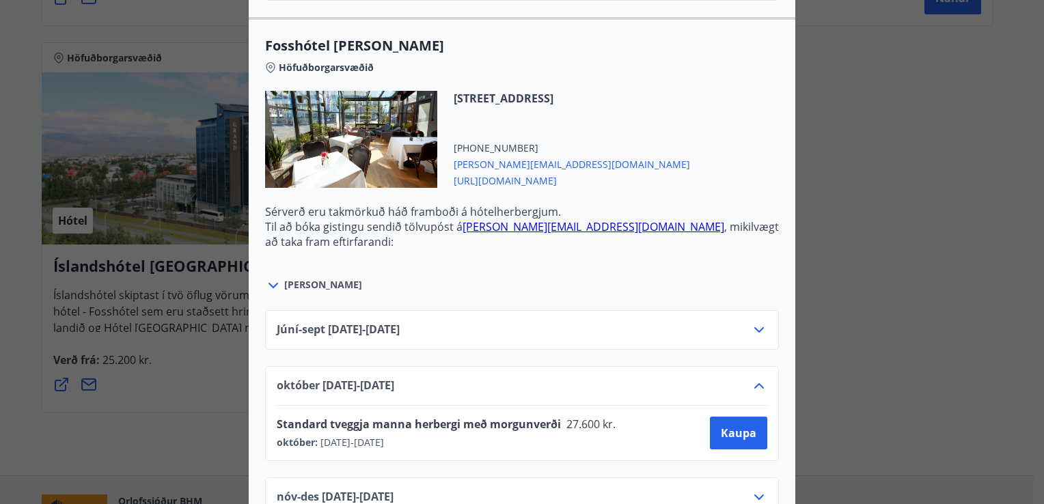
click at [269, 277] on icon at bounding box center [273, 285] width 16 height 16
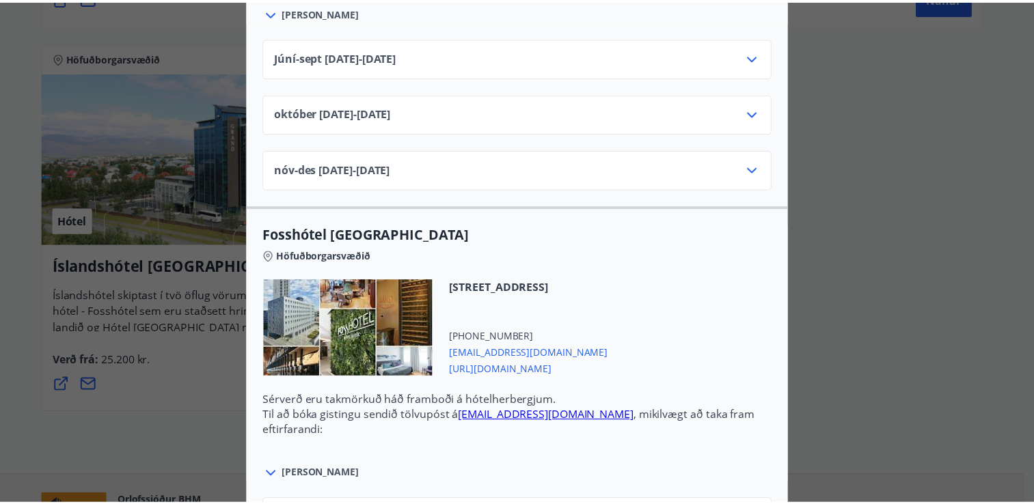
scroll to position [0, 0]
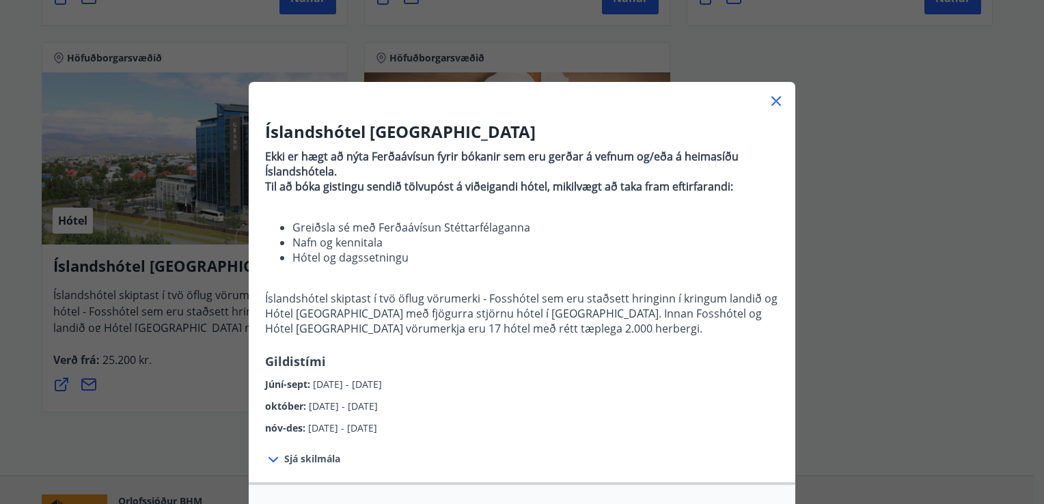
click at [772, 103] on icon at bounding box center [777, 101] width 10 height 10
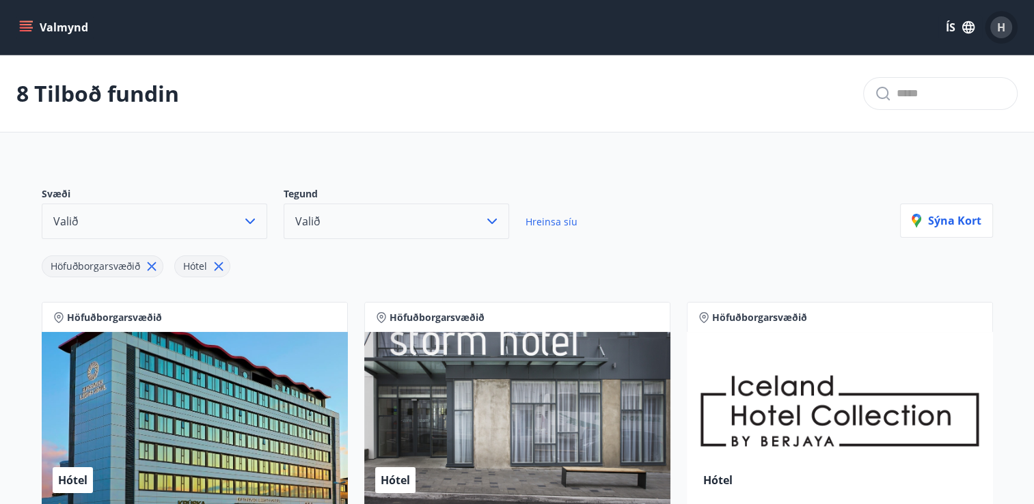
click at [1003, 25] on span "H" at bounding box center [1001, 27] width 8 height 15
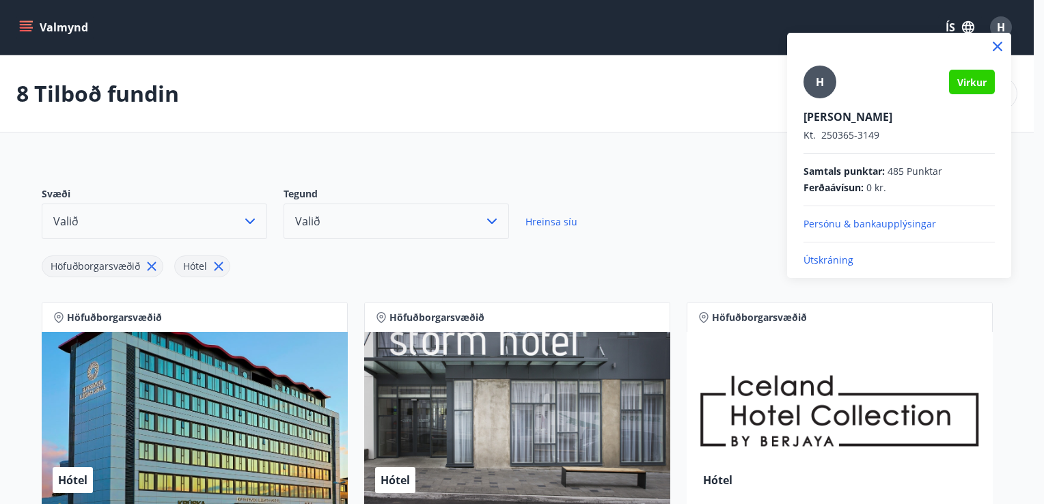
click at [834, 221] on p "Persónu & bankaupplýsingar" at bounding box center [899, 224] width 191 height 14
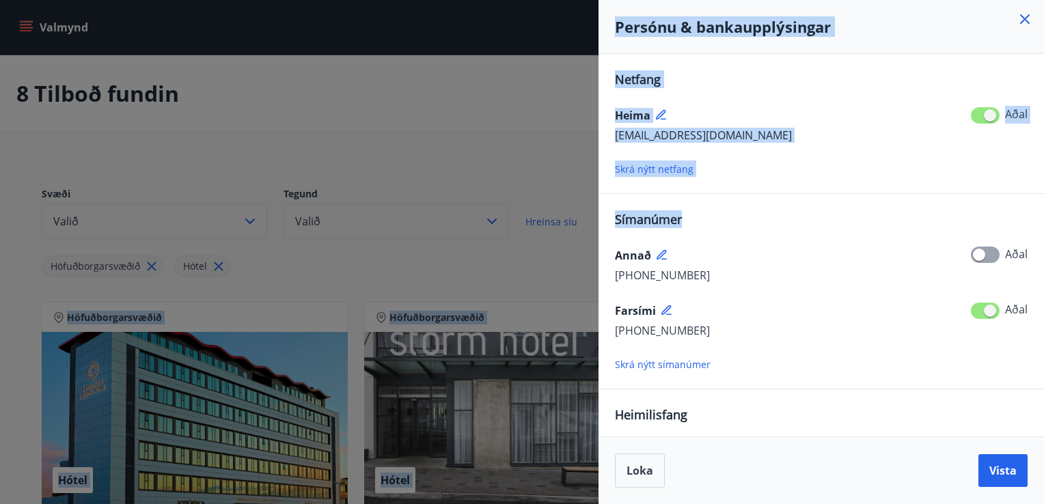
drag, startPoint x: 1043, startPoint y: 204, endPoint x: 1046, endPoint y: 284, distance: 80.7
click at [535, 292] on div at bounding box center [522, 252] width 1044 height 504
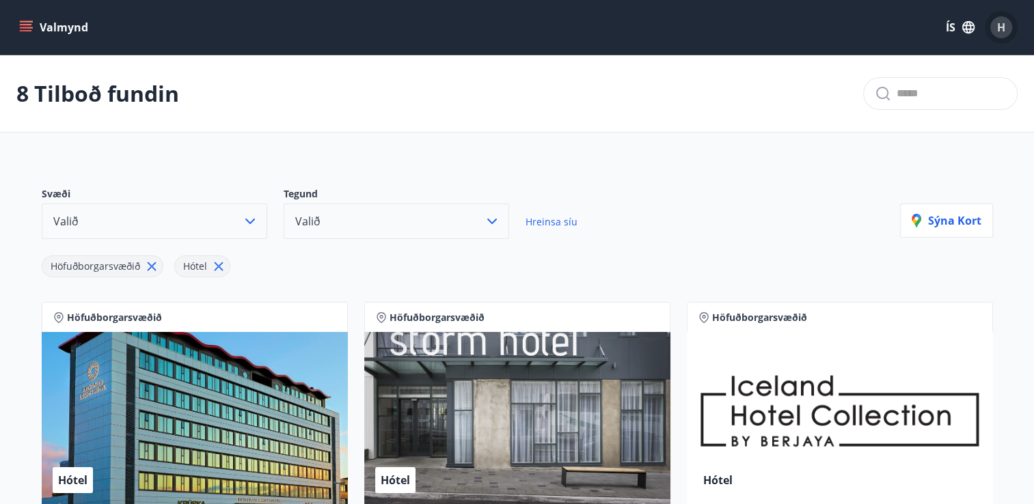
click at [1003, 25] on span "H" at bounding box center [1001, 27] width 8 height 15
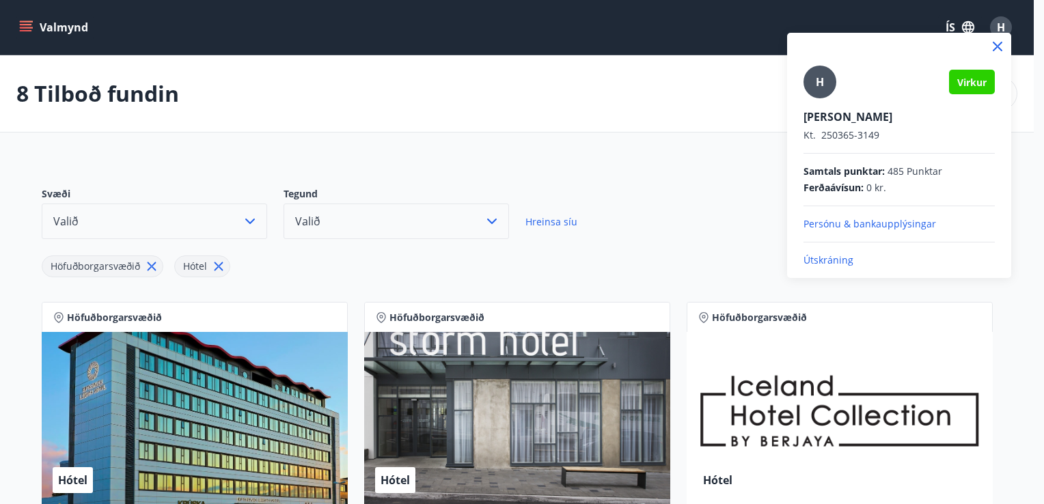
click at [826, 219] on p "Persónu & bankaupplýsingar" at bounding box center [899, 224] width 191 height 14
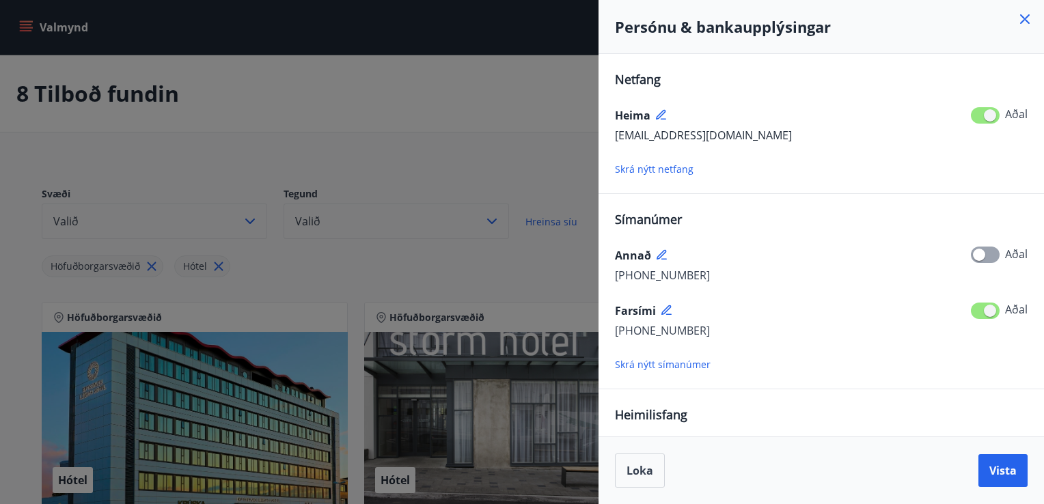
click at [723, 400] on div "Netfang Heima helgasigfus@simnet.is Aðal Skrá nýtt netfang Símanúmer Annað +354…" at bounding box center [821, 344] width 413 height 548
click at [705, 420] on div "Heimilisfang Lögheimili Bakkatröð 24, Ísland Aðal Skrá nýtt heimilisfang" at bounding box center [821, 459] width 413 height 107
click at [646, 463] on span "Loka" at bounding box center [640, 470] width 27 height 15
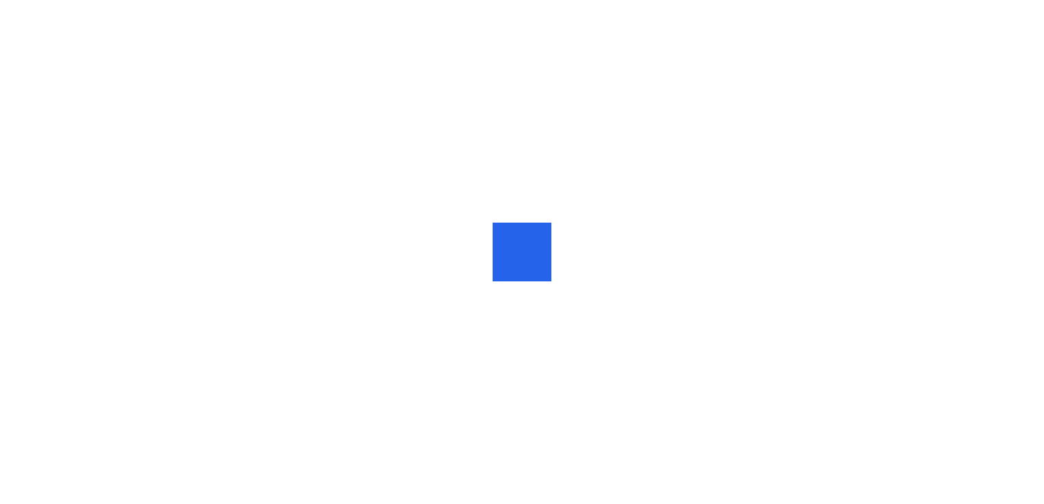
click at [609, 88] on div at bounding box center [522, 252] width 1044 height 504
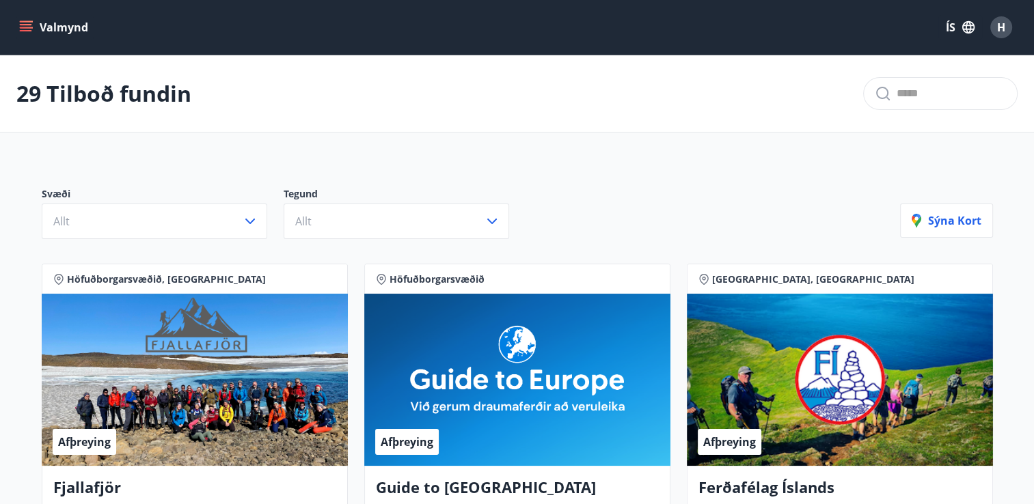
click at [27, 25] on icon "menu" at bounding box center [26, 24] width 12 height 1
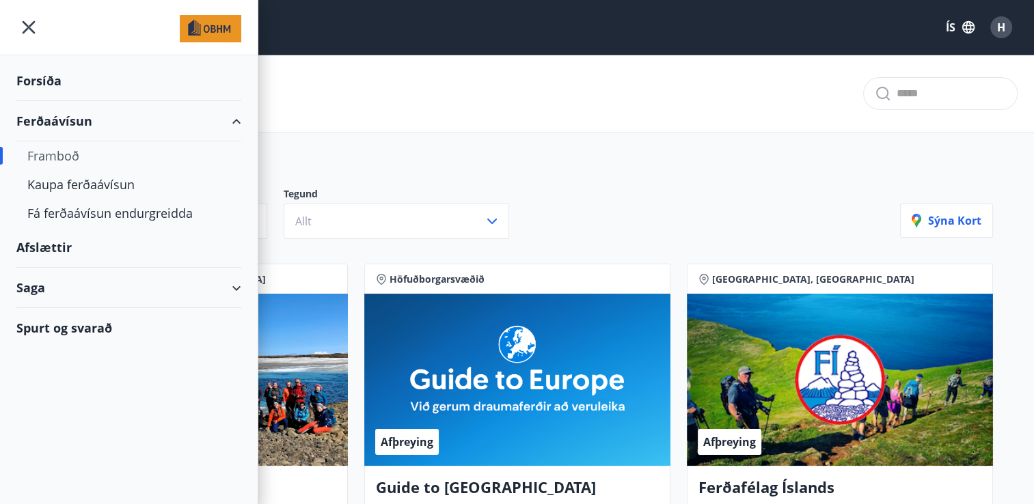
click at [235, 286] on div "Saga" at bounding box center [128, 288] width 225 height 40
click at [51, 376] on div "Inneign" at bounding box center [128, 380] width 203 height 29
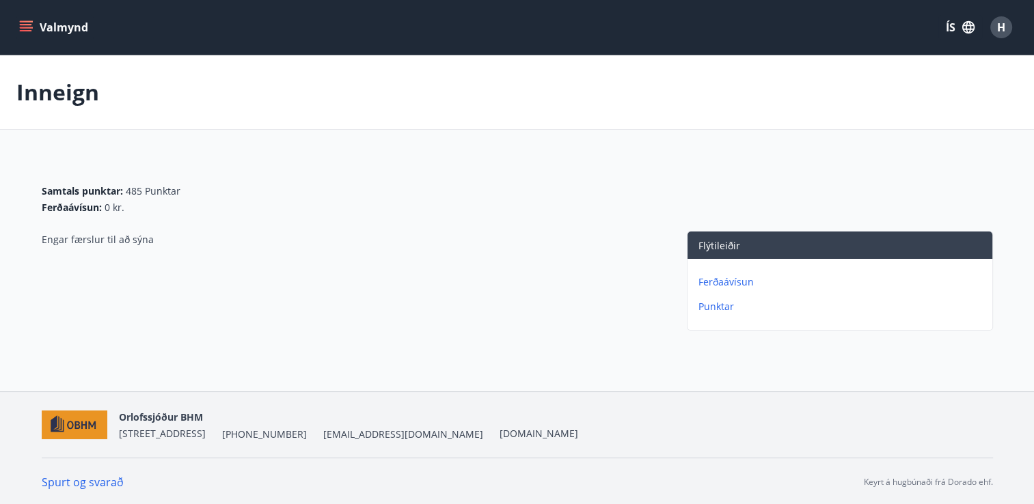
click at [27, 26] on icon "menu" at bounding box center [26, 28] width 14 height 14
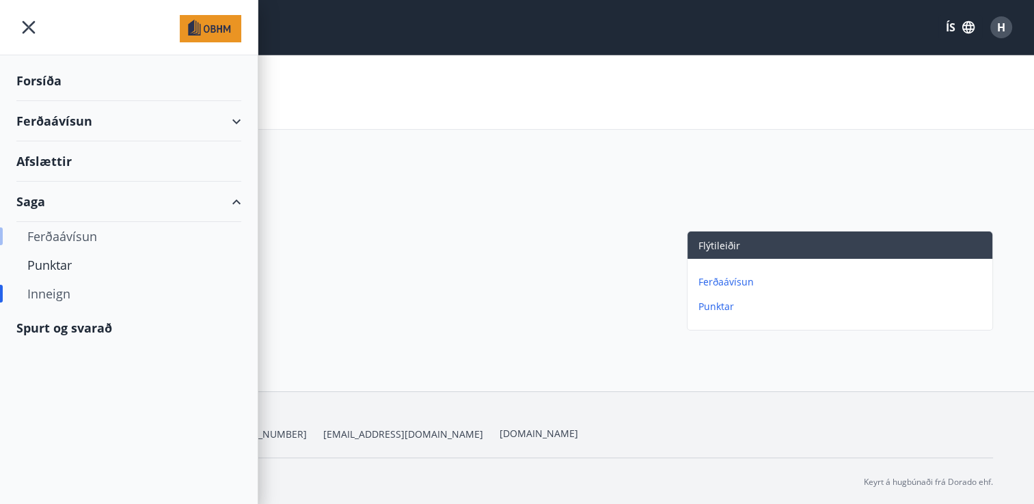
click at [46, 229] on div "Ferðaávísun" at bounding box center [128, 236] width 203 height 29
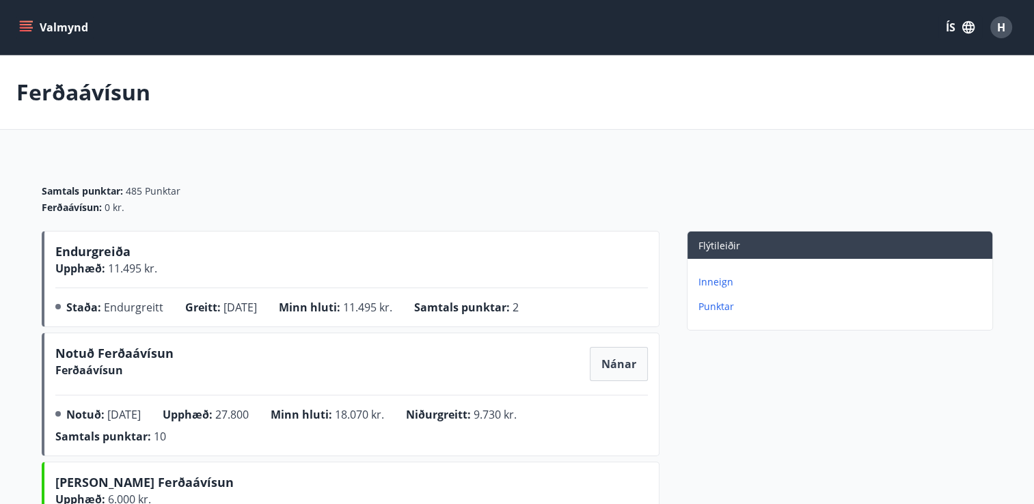
drag, startPoint x: 19, startPoint y: 24, endPoint x: 350, endPoint y: 85, distance: 336.3
click at [350, 85] on div "Ferðaávísun" at bounding box center [517, 92] width 1034 height 74
click at [25, 24] on icon "menu" at bounding box center [26, 24] width 12 height 1
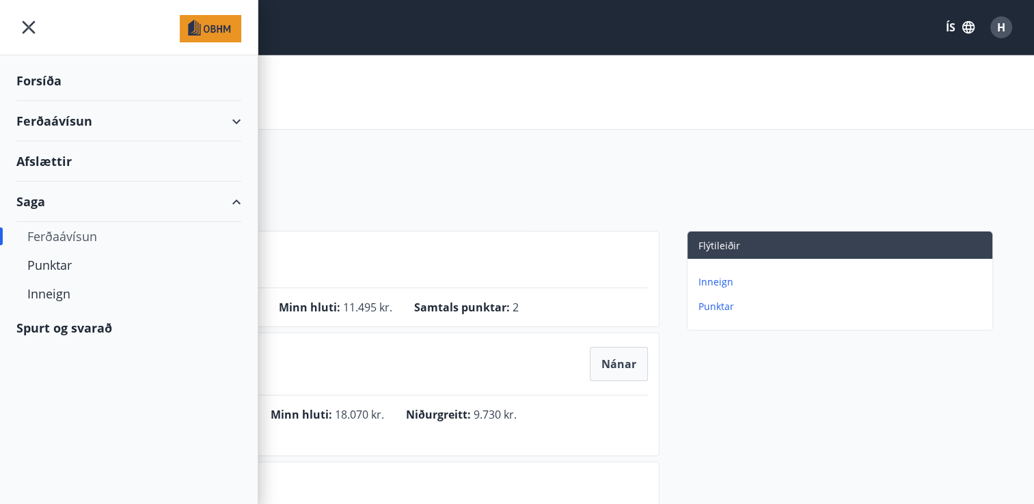
click at [55, 159] on div "Afslættir" at bounding box center [128, 161] width 225 height 40
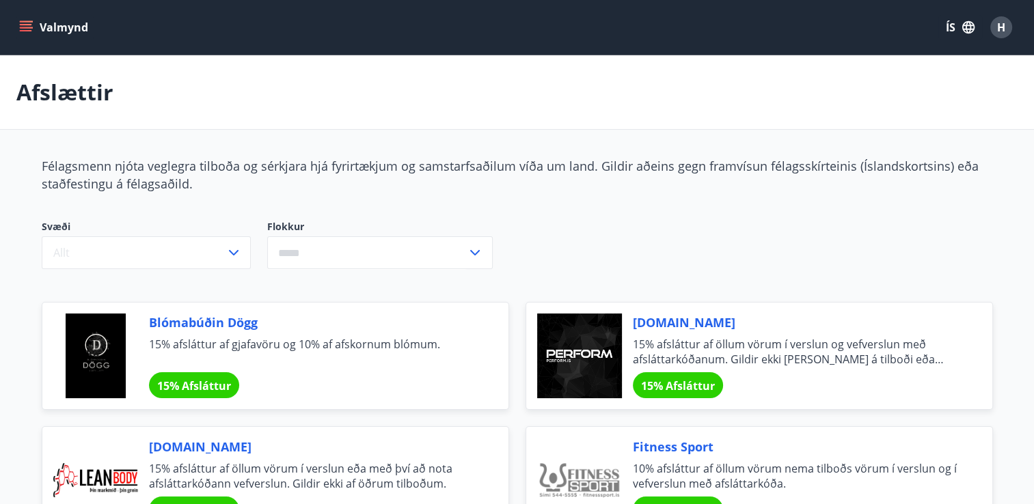
click at [55, 159] on span "Félagsmenn njóta veglegra tilboða og sérkjara hjá fyrirtækjum og samstarfsaðilu…" at bounding box center [510, 175] width 937 height 34
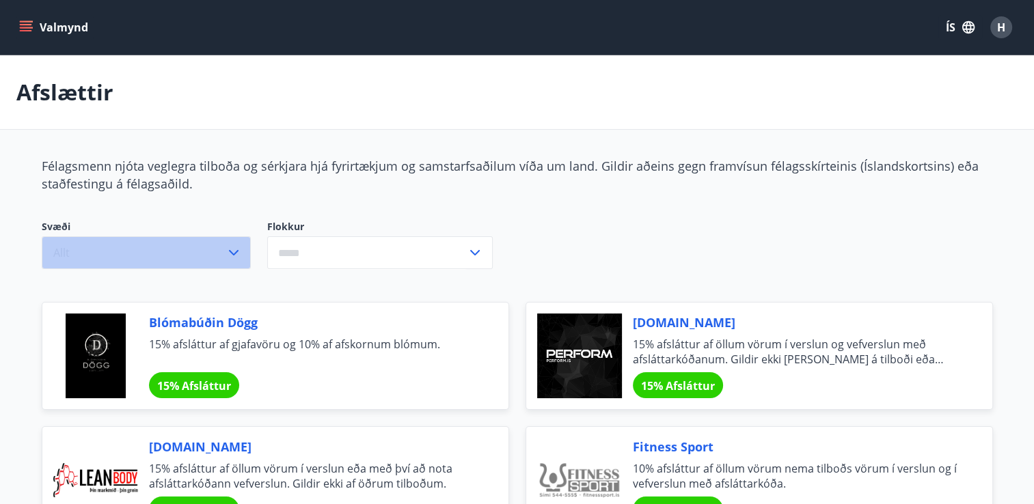
click at [232, 251] on icon "button" at bounding box center [234, 253] width 16 height 16
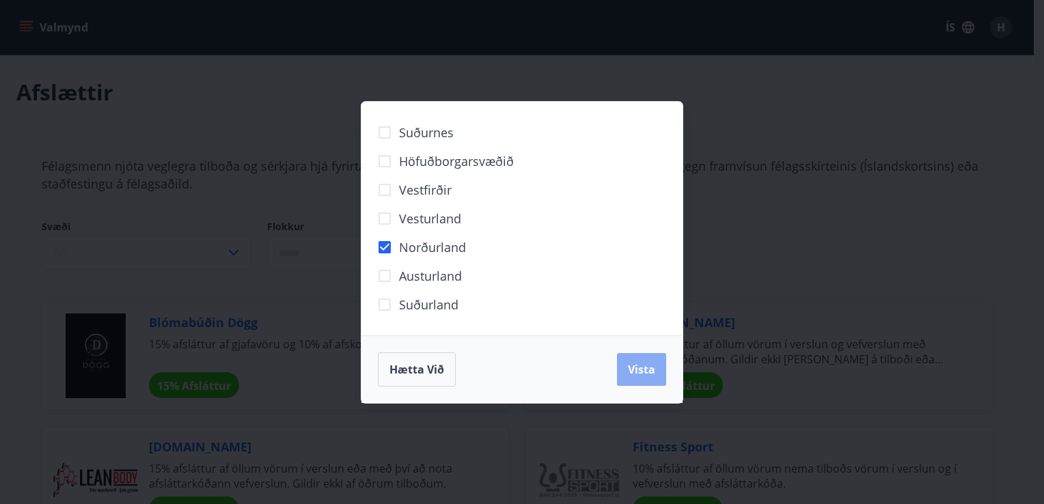
click at [634, 375] on span "Vista" at bounding box center [641, 369] width 27 height 15
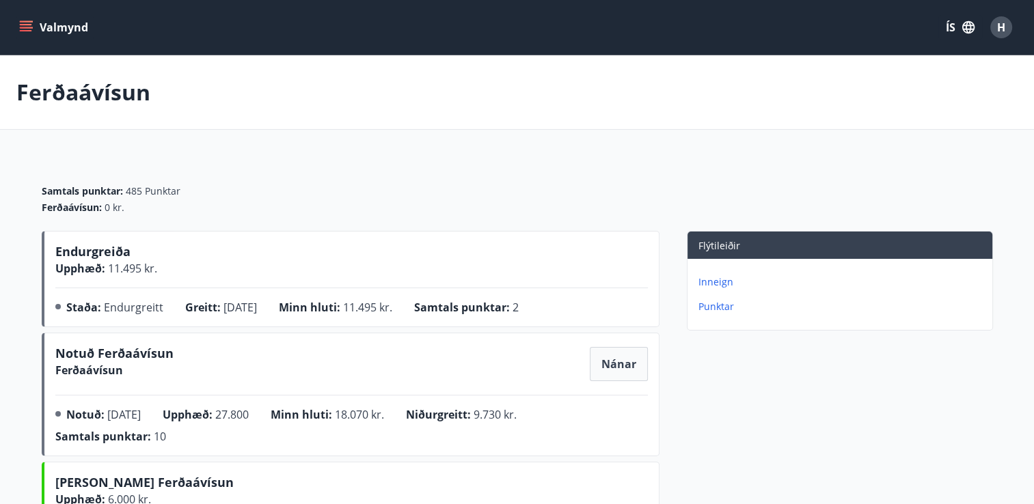
click at [1003, 25] on span "H" at bounding box center [1001, 27] width 8 height 15
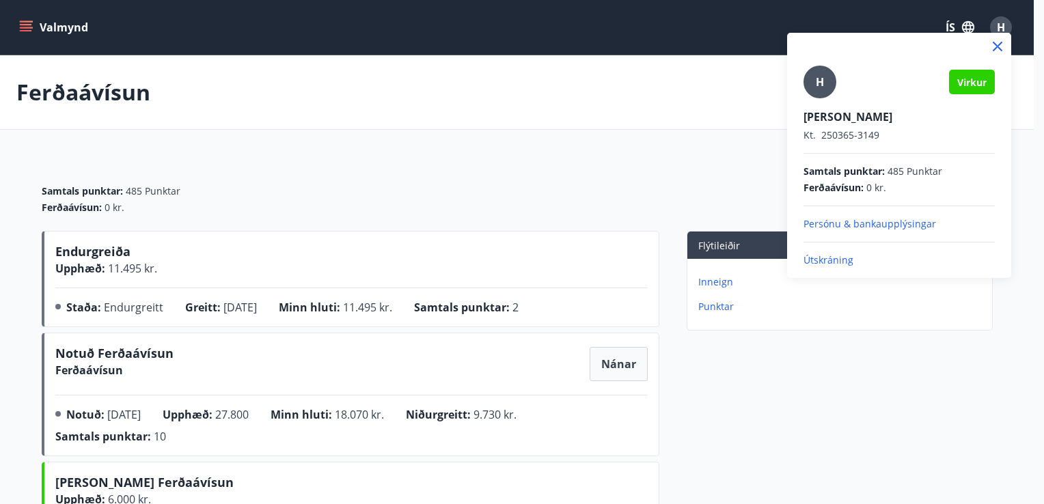
click at [823, 258] on p "Útskráning" at bounding box center [899, 261] width 191 height 14
